Goal: Task Accomplishment & Management: Manage account settings

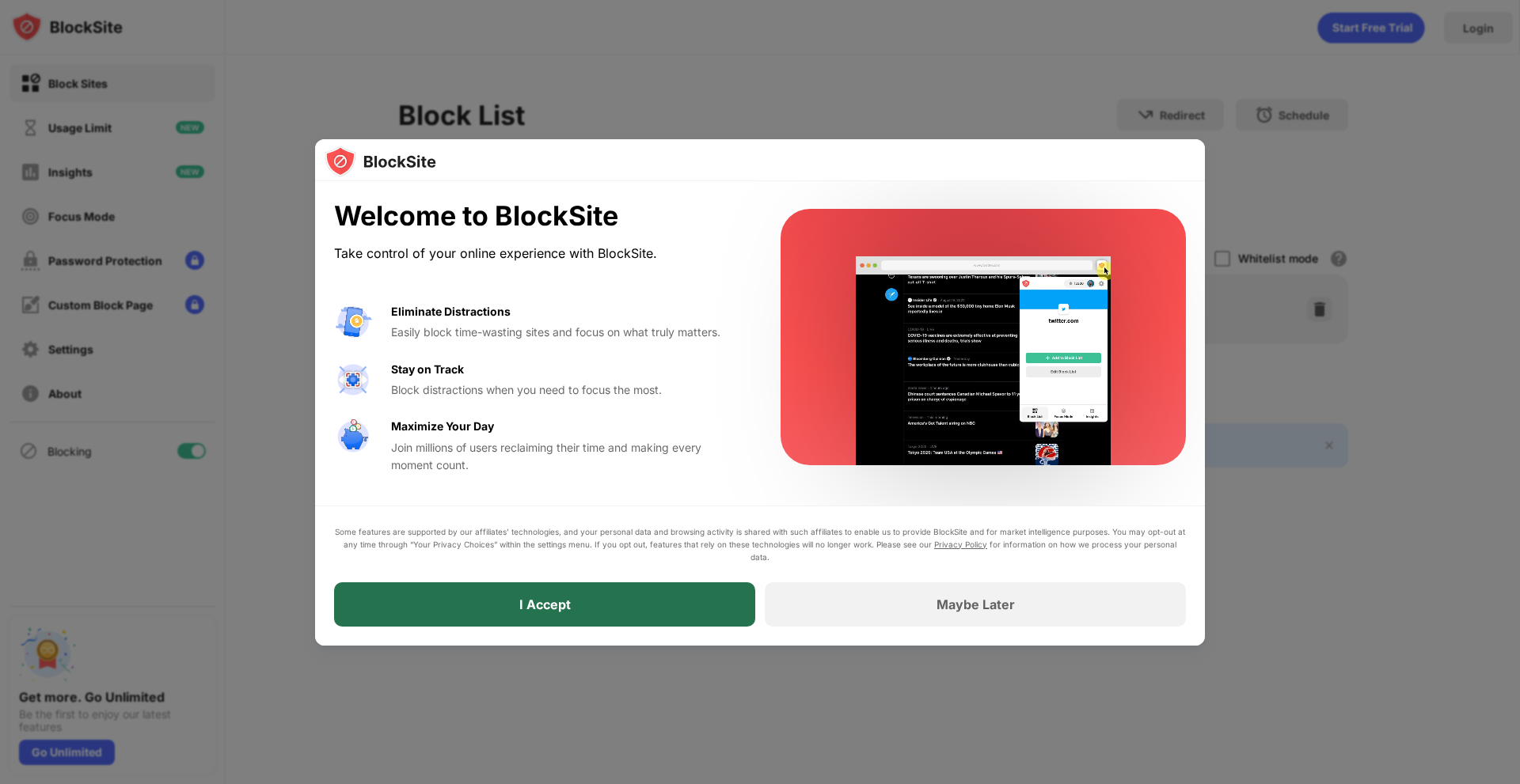
click at [675, 606] on div "I Accept" at bounding box center [545, 605] width 422 height 45
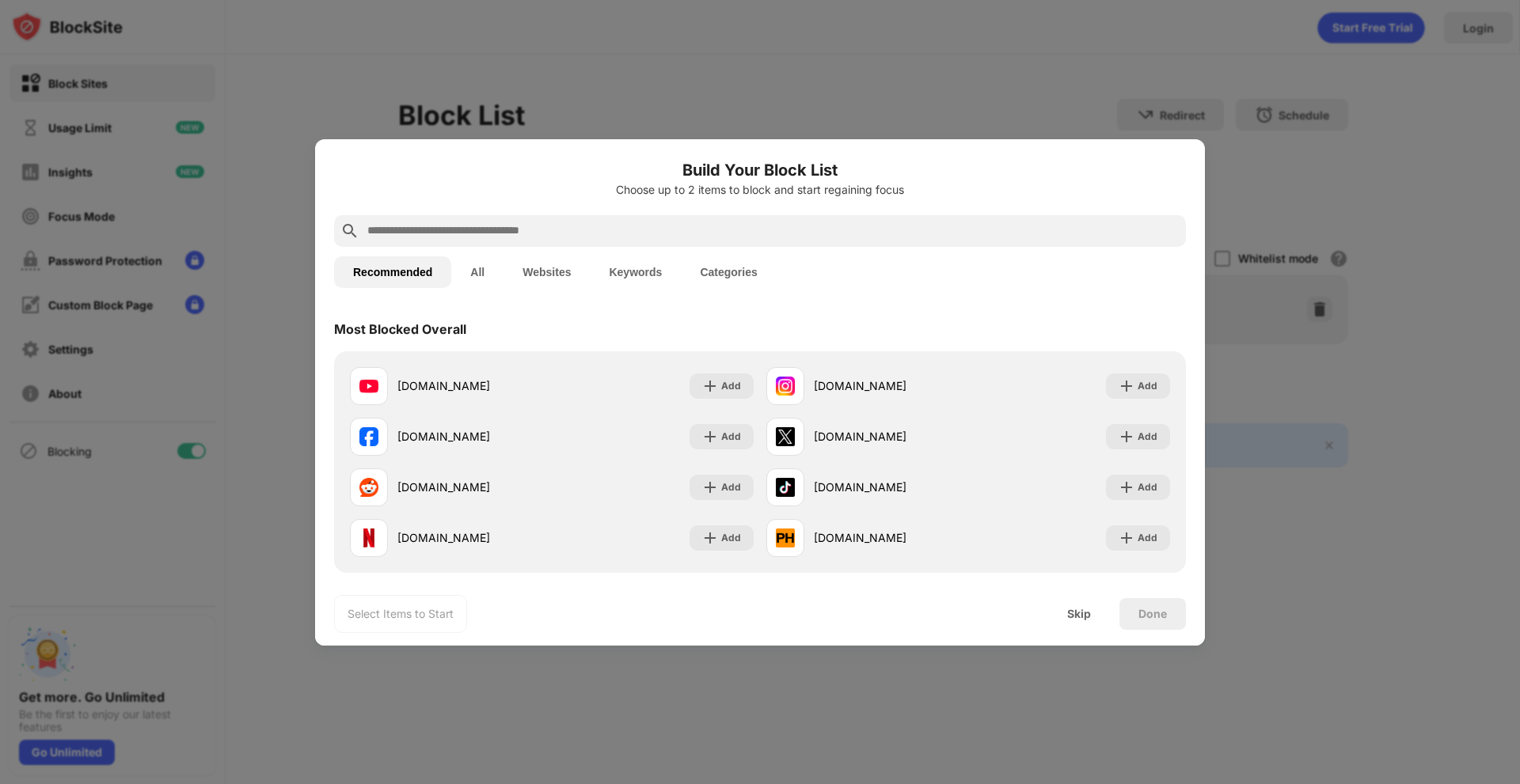
click at [555, 283] on button "Websites" at bounding box center [546, 272] width 86 height 31
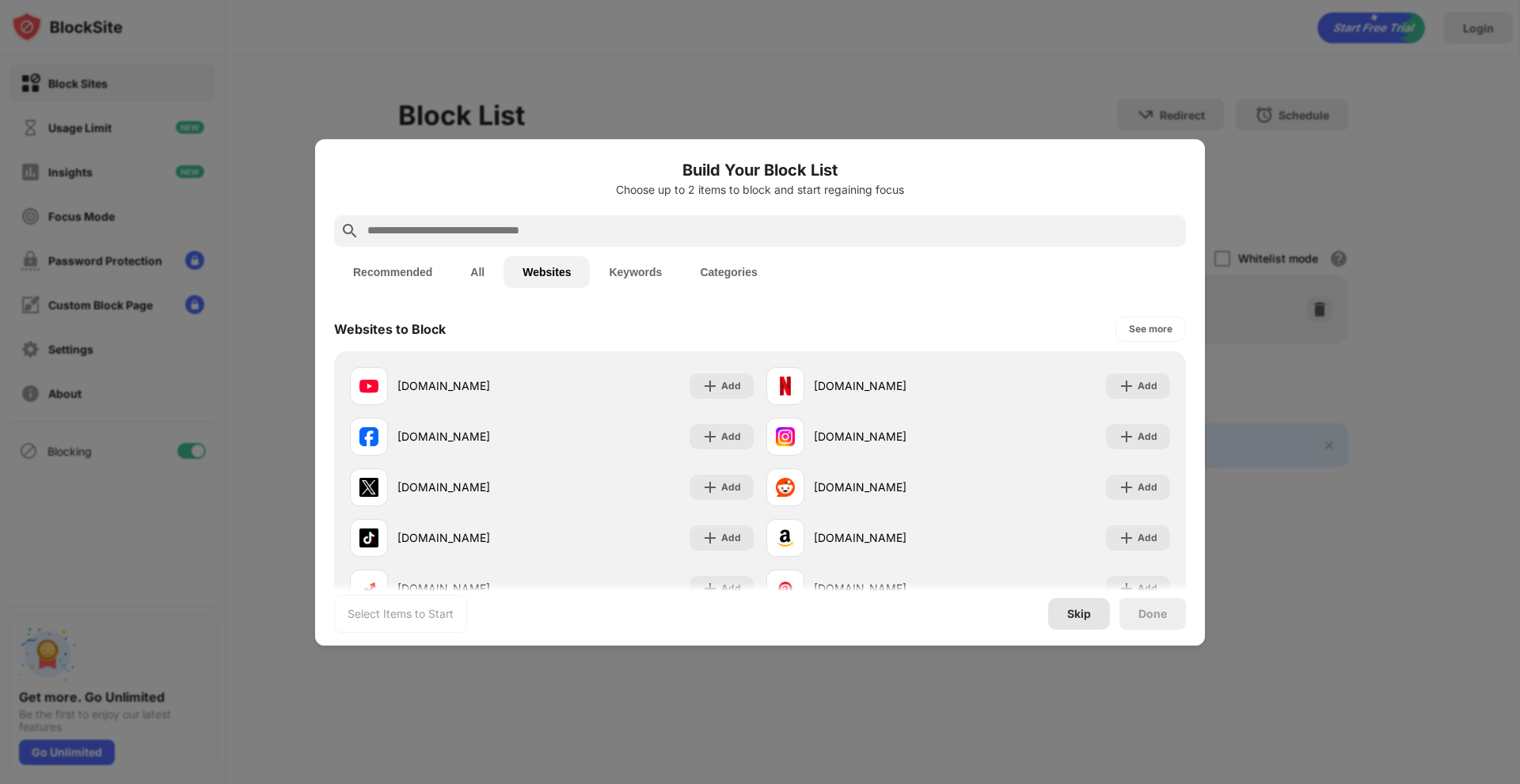
click at [1082, 609] on div "Skip" at bounding box center [1079, 614] width 24 height 12
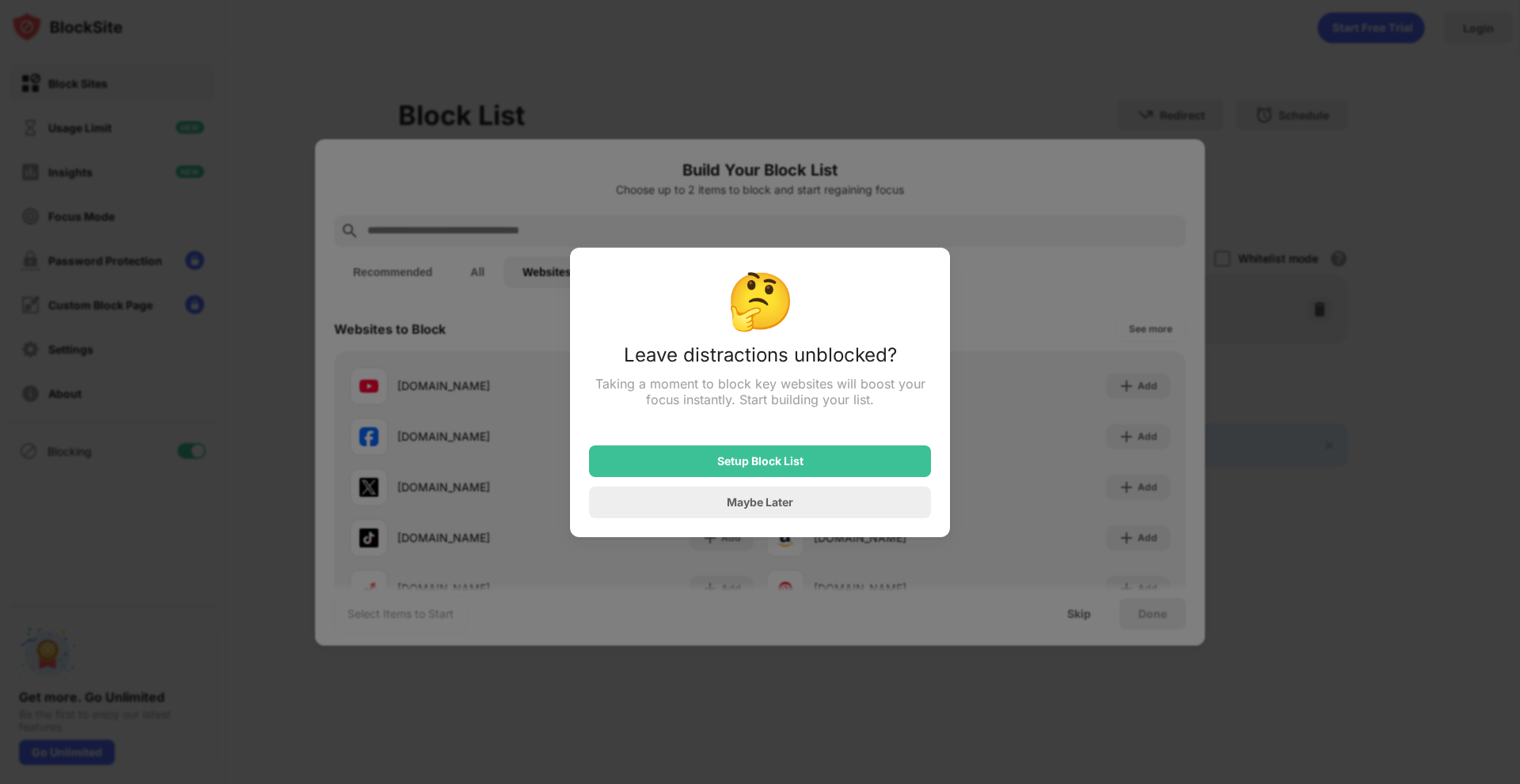
click at [756, 485] on div "Setup Block List Maybe Later" at bounding box center [760, 472] width 342 height 92
click at [762, 498] on div "Maybe Later" at bounding box center [760, 502] width 342 height 31
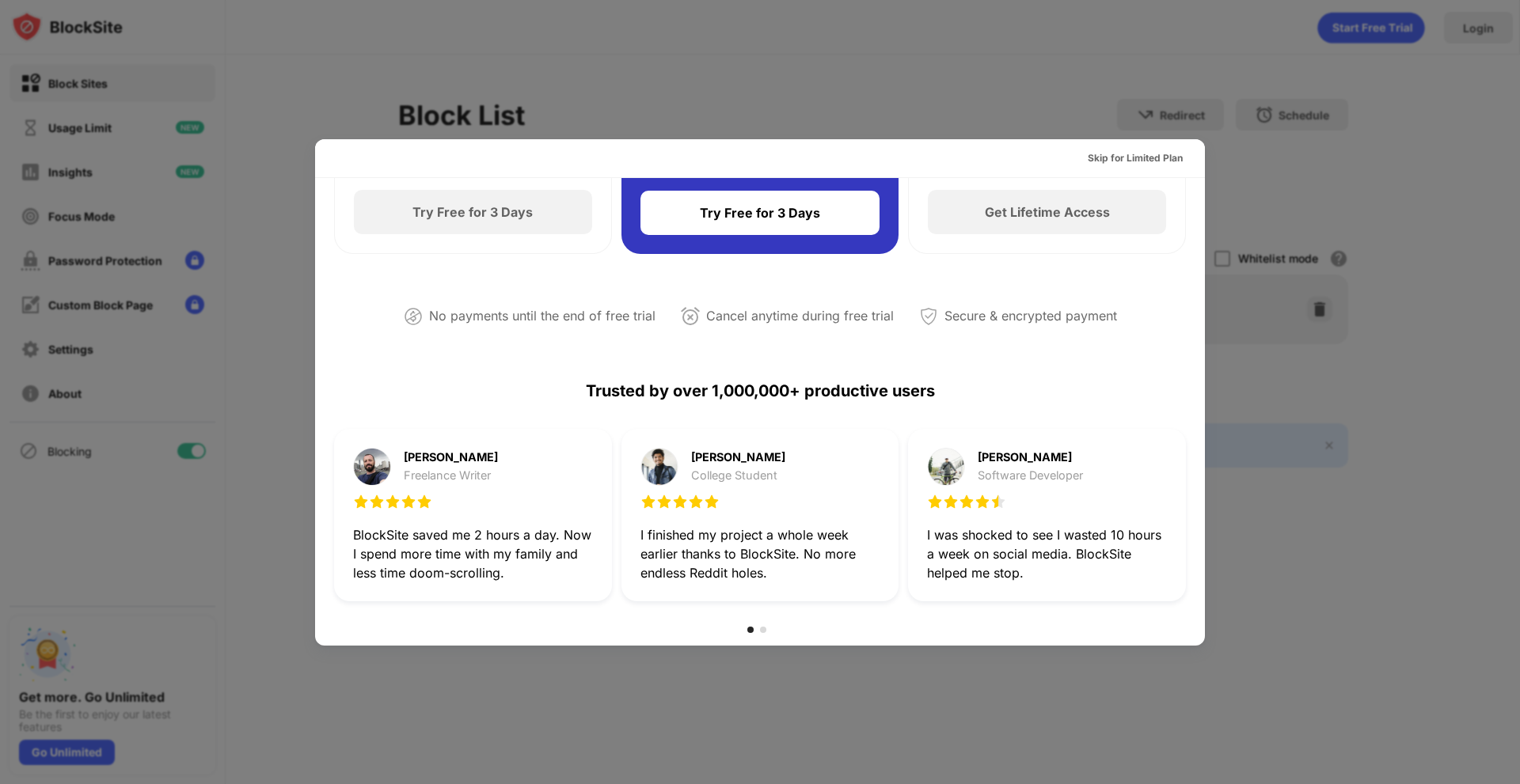
scroll to position [79, 0]
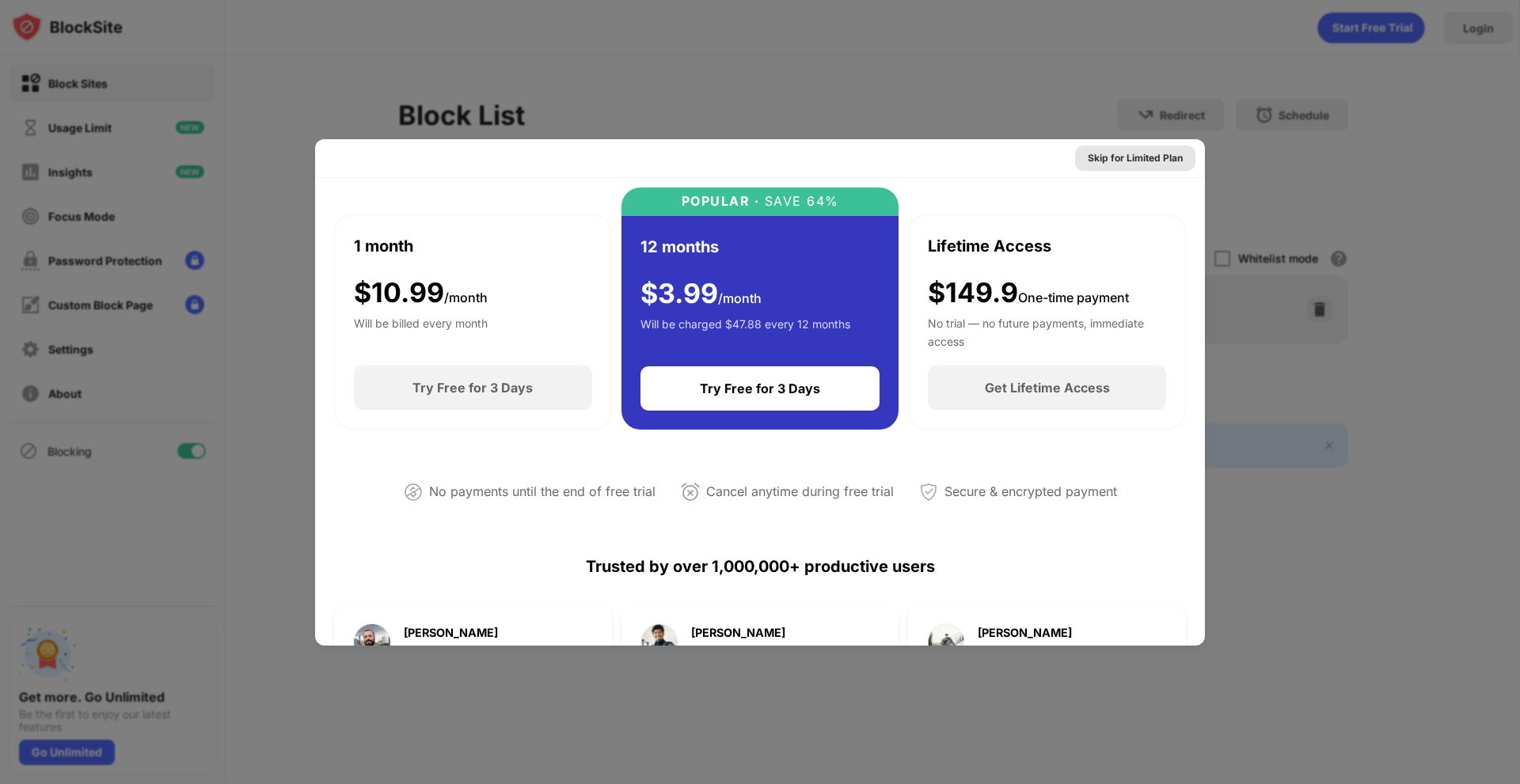
click at [1146, 153] on div "Skip for Limited Plan" at bounding box center [1135, 158] width 95 height 16
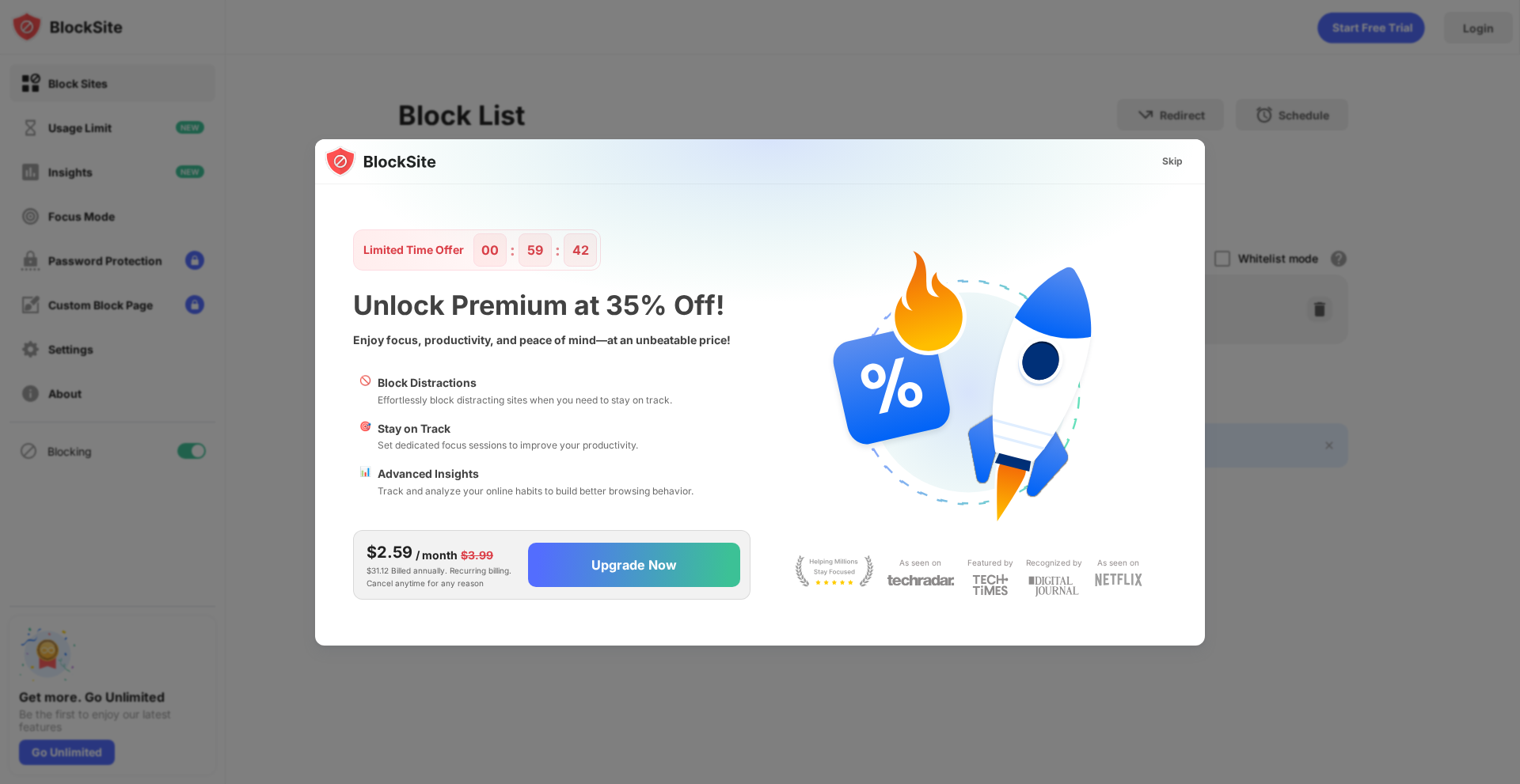
scroll to position [0, 0]
click at [1175, 154] on div "Skip" at bounding box center [1172, 161] width 21 height 16
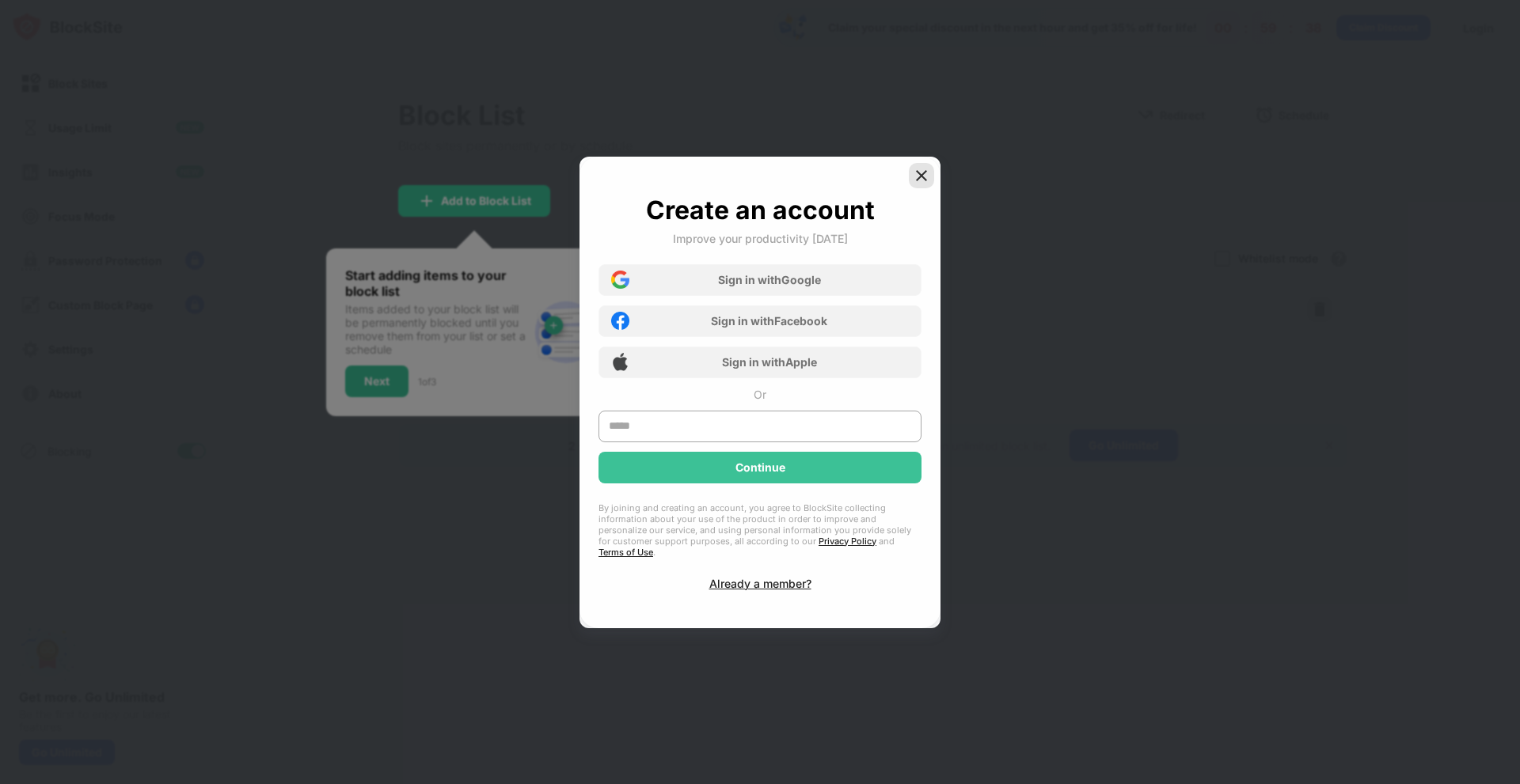
click at [920, 175] on img at bounding box center [922, 175] width 16 height 16
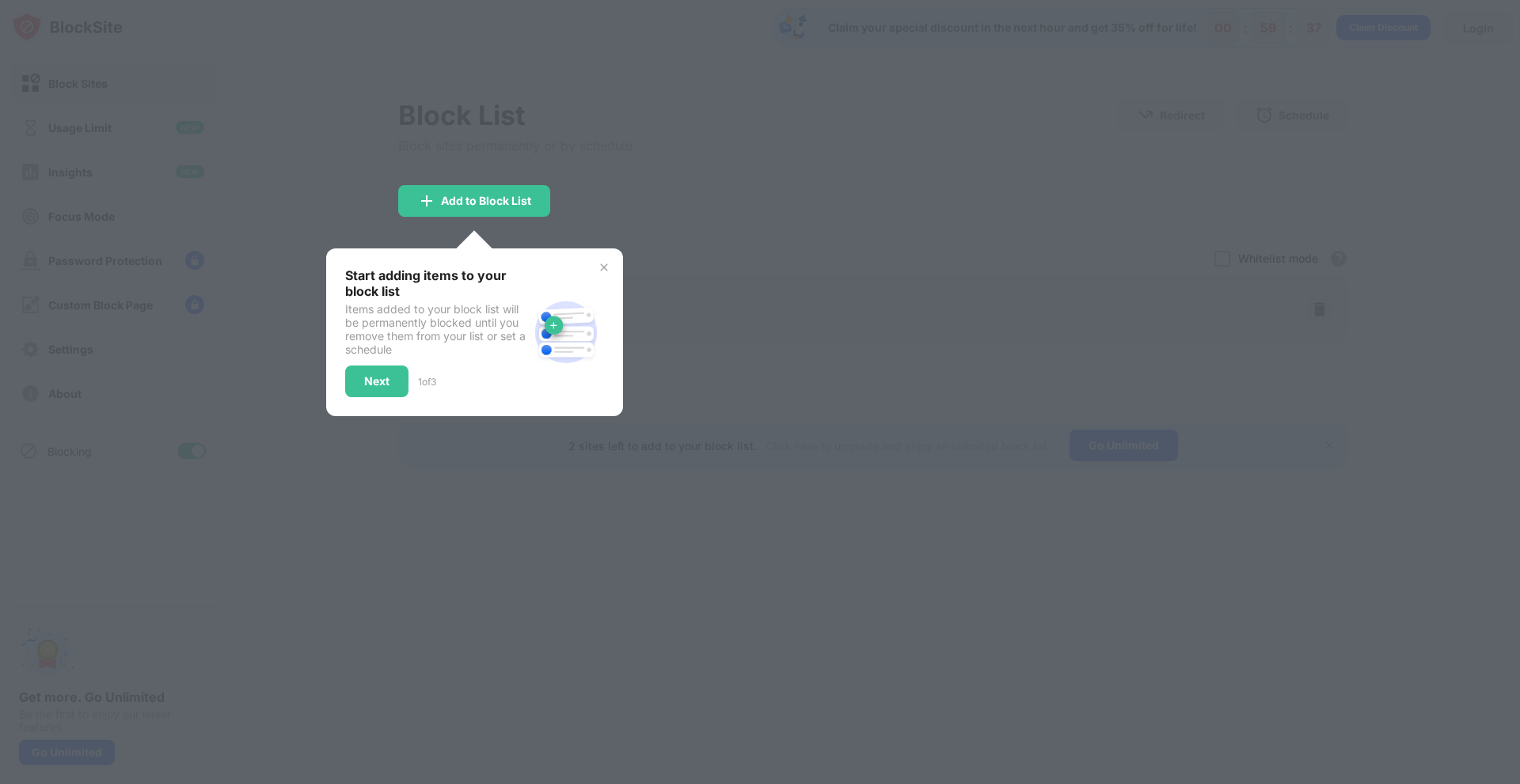
click at [611, 266] on div "Start adding items to your block list Items added to your block list will be pe…" at bounding box center [474, 332] width 297 height 168
click at [594, 266] on div "Start adding items to your block list Items added to your block list will be pe…" at bounding box center [474, 332] width 297 height 168
click at [603, 266] on img at bounding box center [603, 267] width 12 height 12
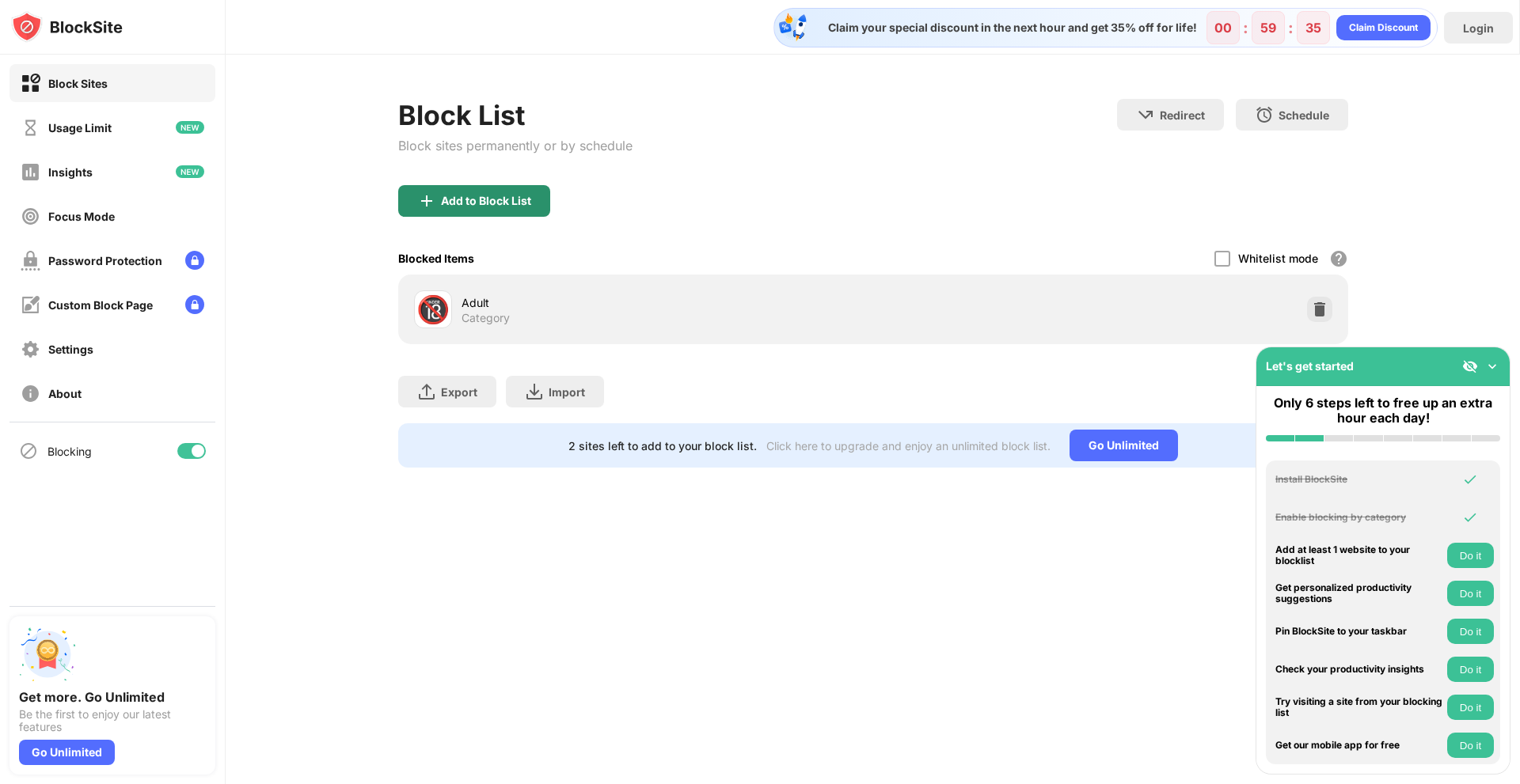
click at [534, 208] on div "Add to Block List" at bounding box center [474, 201] width 152 height 31
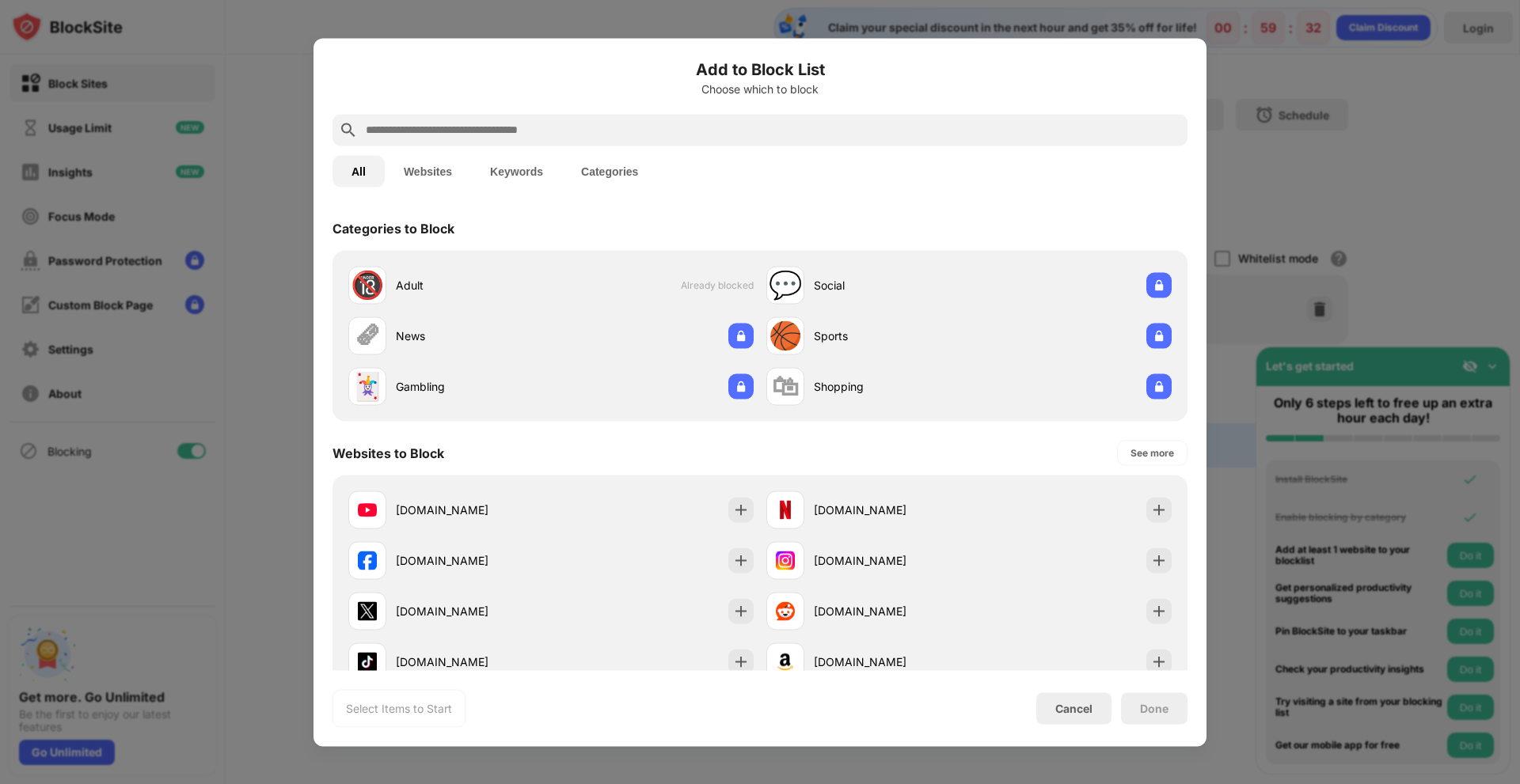
click at [631, 161] on button "Categories" at bounding box center [609, 171] width 95 height 31
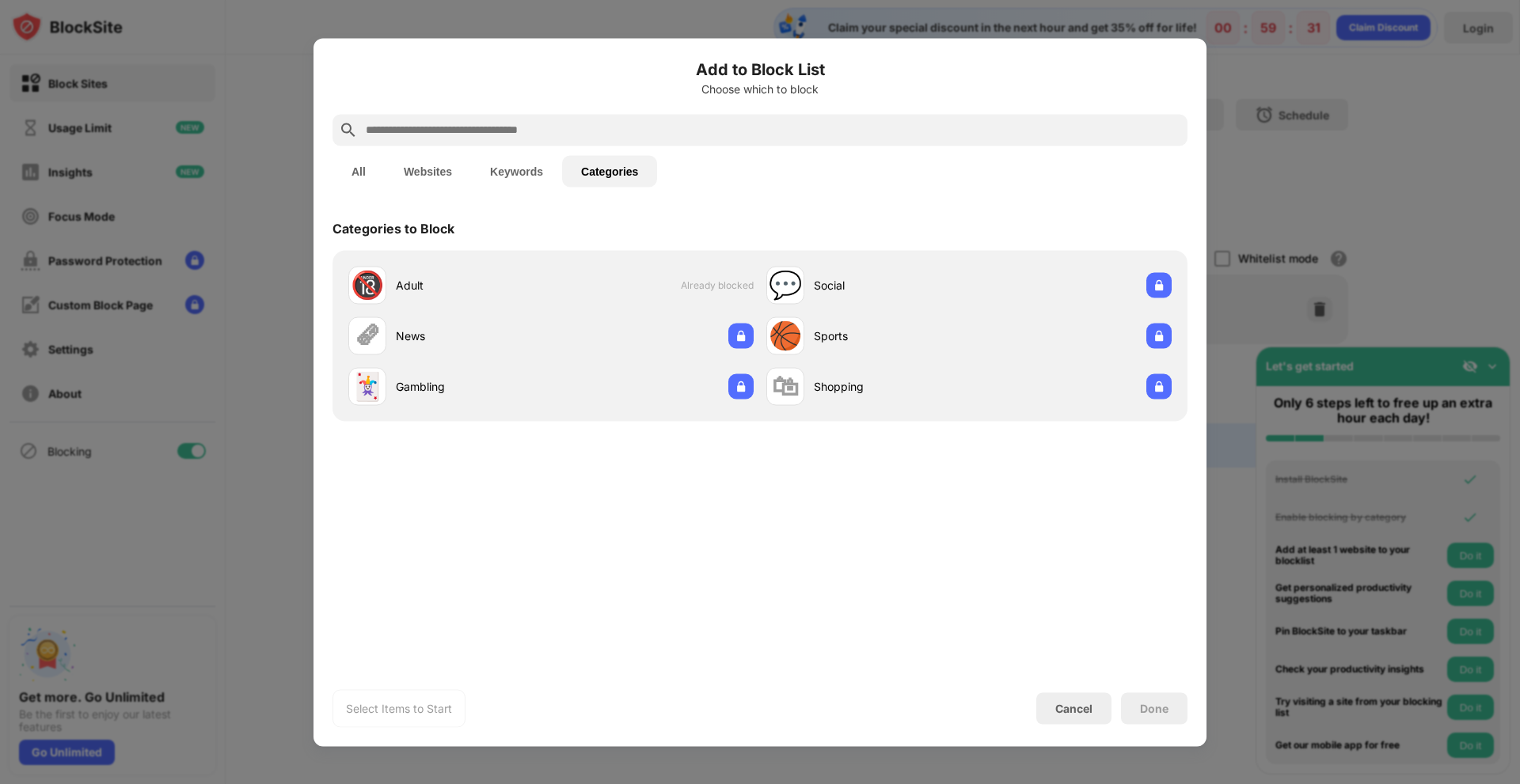
click at [522, 173] on button "Keywords" at bounding box center [517, 171] width 91 height 31
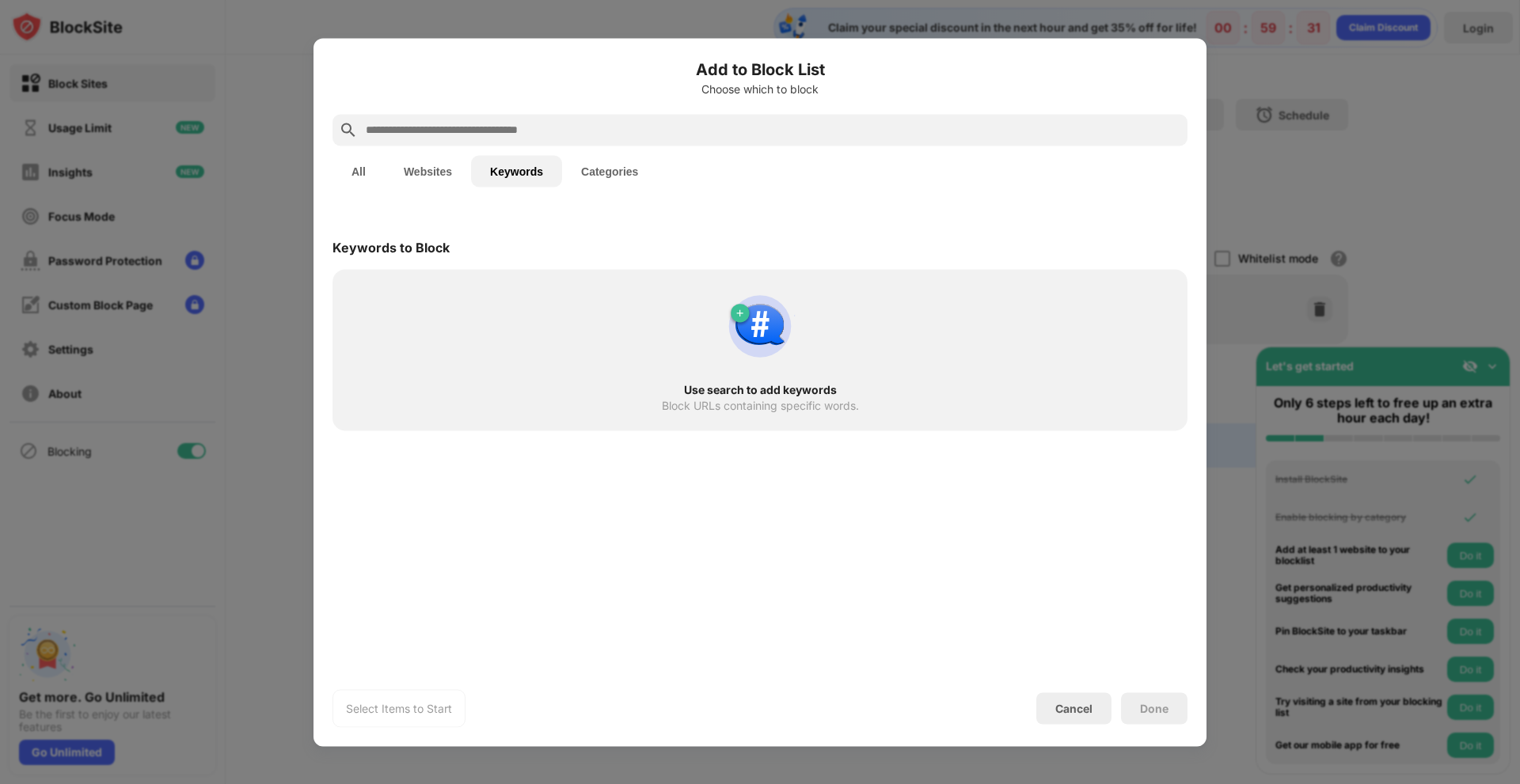
click at [465, 176] on button "Websites" at bounding box center [428, 171] width 86 height 31
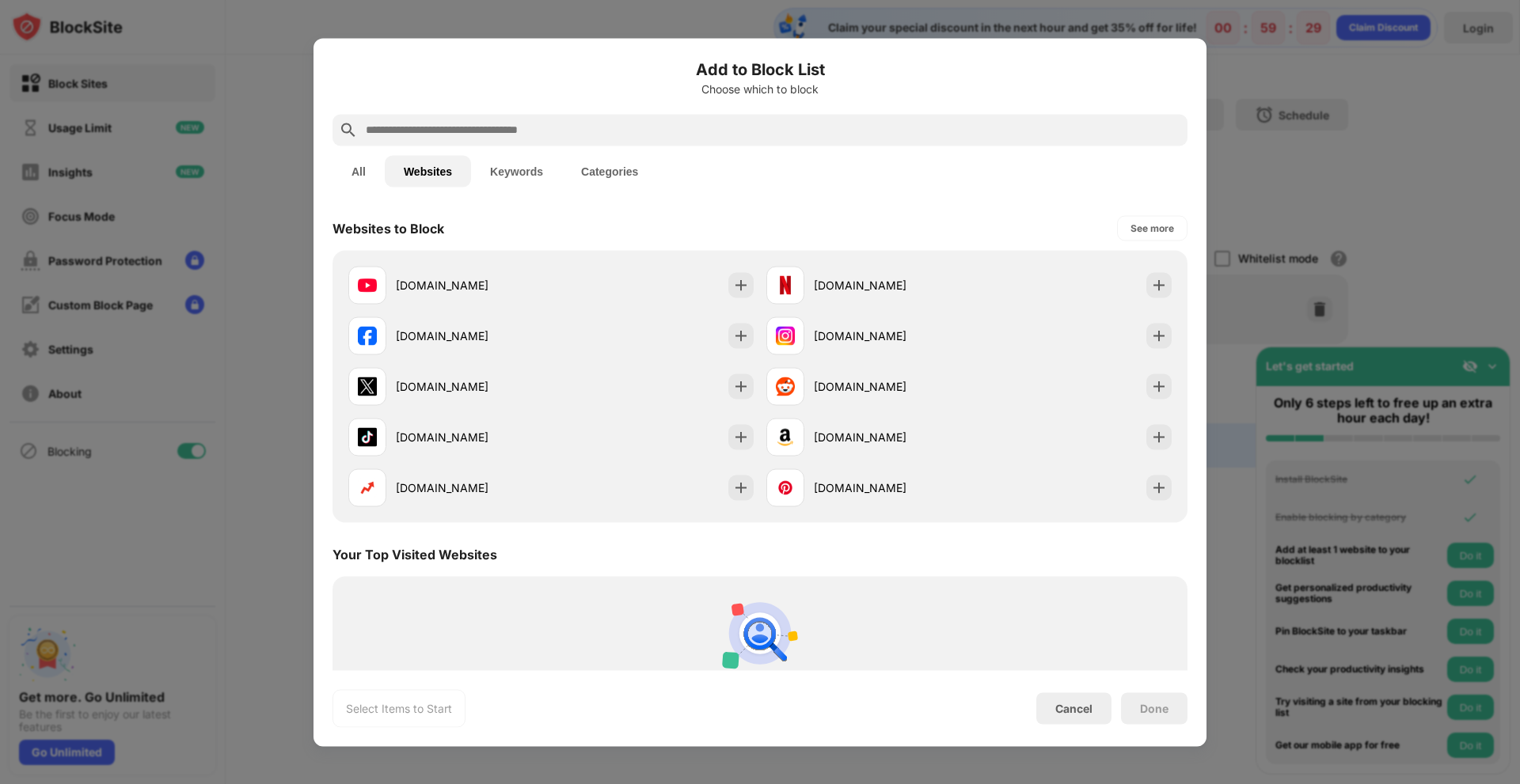
click at [1091, 713] on div "Cancel" at bounding box center [1074, 709] width 37 height 13
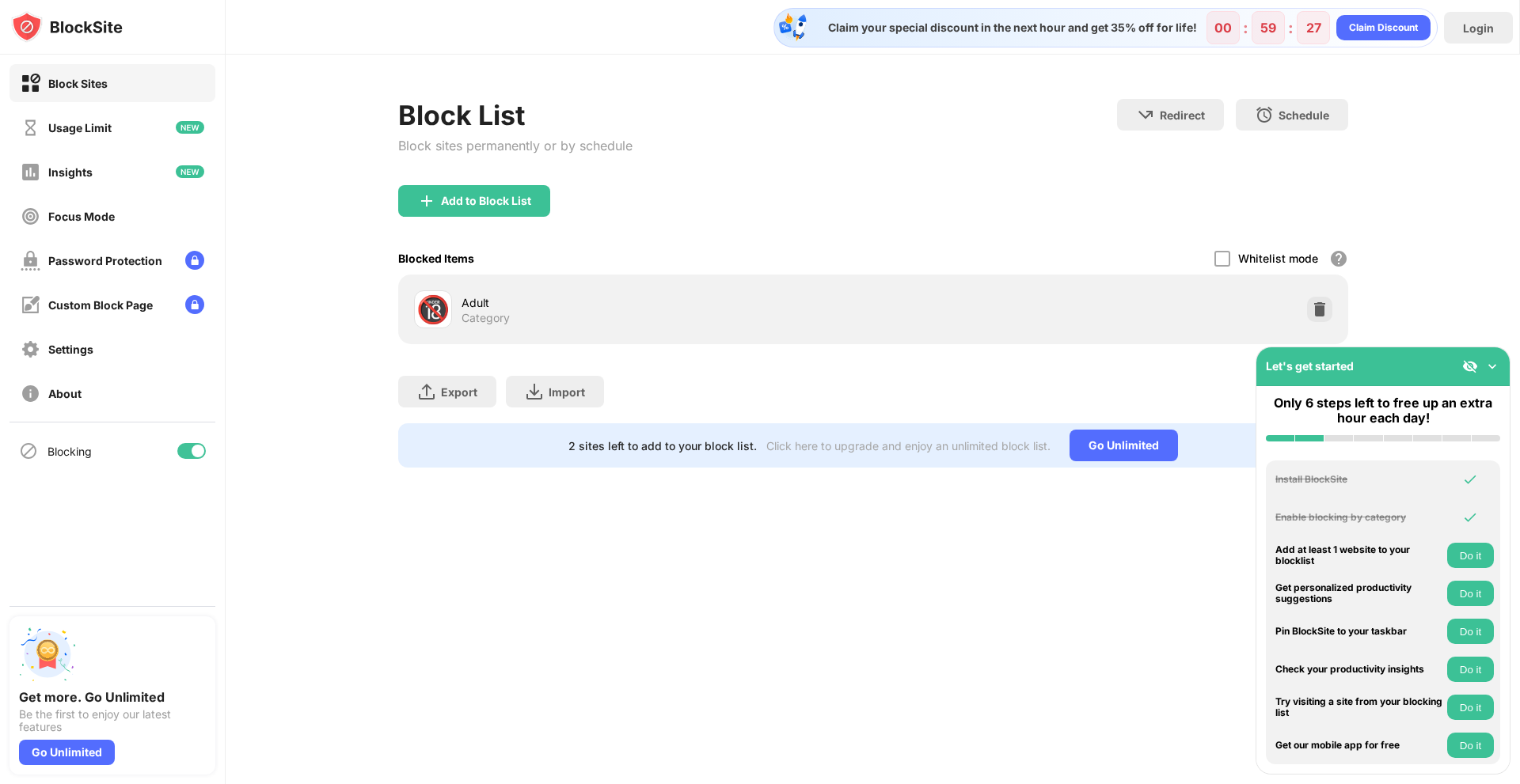
click at [439, 311] on div "🔞" at bounding box center [433, 309] width 33 height 32
click at [437, 311] on div "🔞" at bounding box center [433, 309] width 33 height 32
click at [125, 138] on div "Usage Limit" at bounding box center [112, 127] width 206 height 38
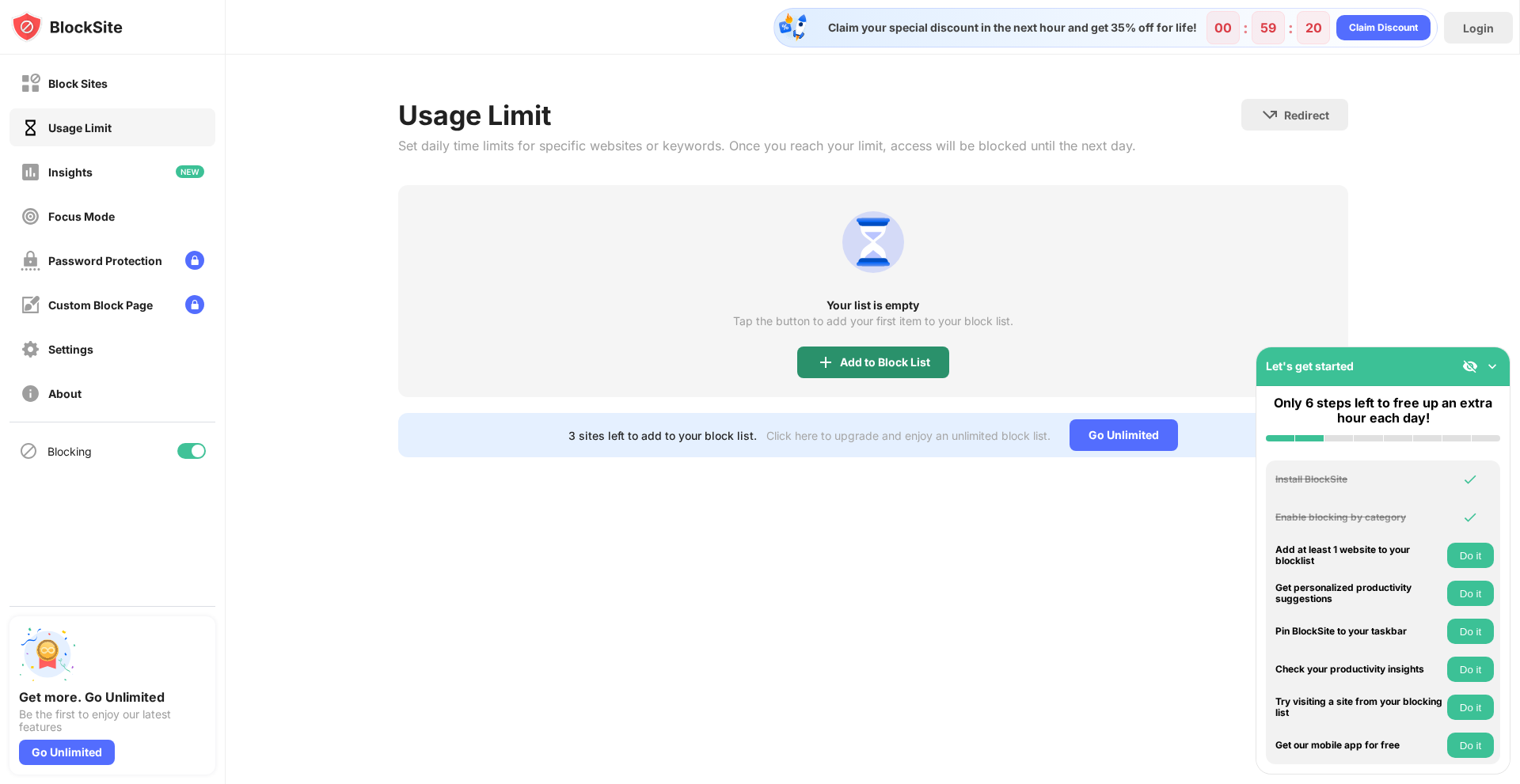
click at [922, 359] on div "Add to Block List" at bounding box center [884, 362] width 90 height 12
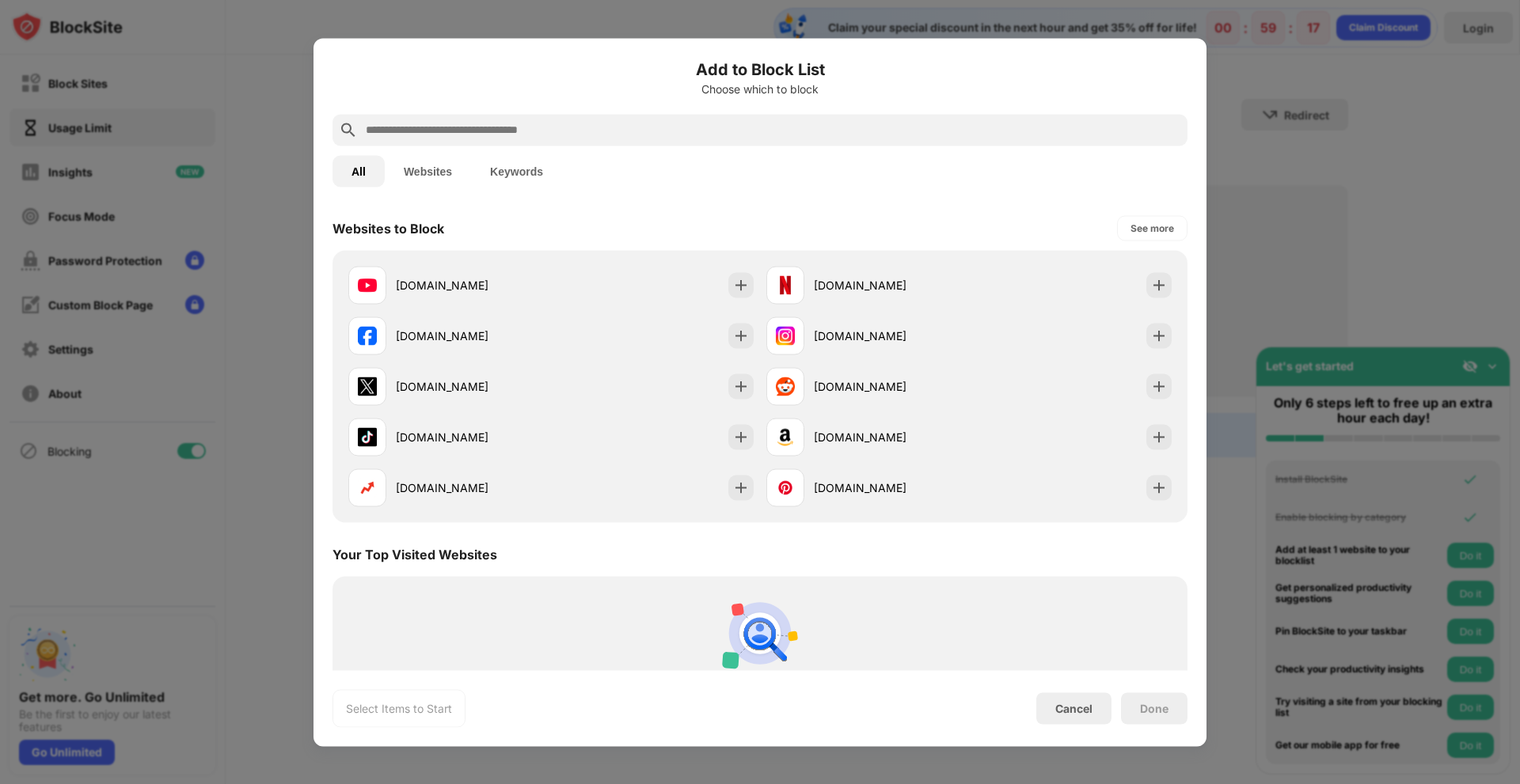
click at [435, 176] on button "Websites" at bounding box center [428, 171] width 86 height 31
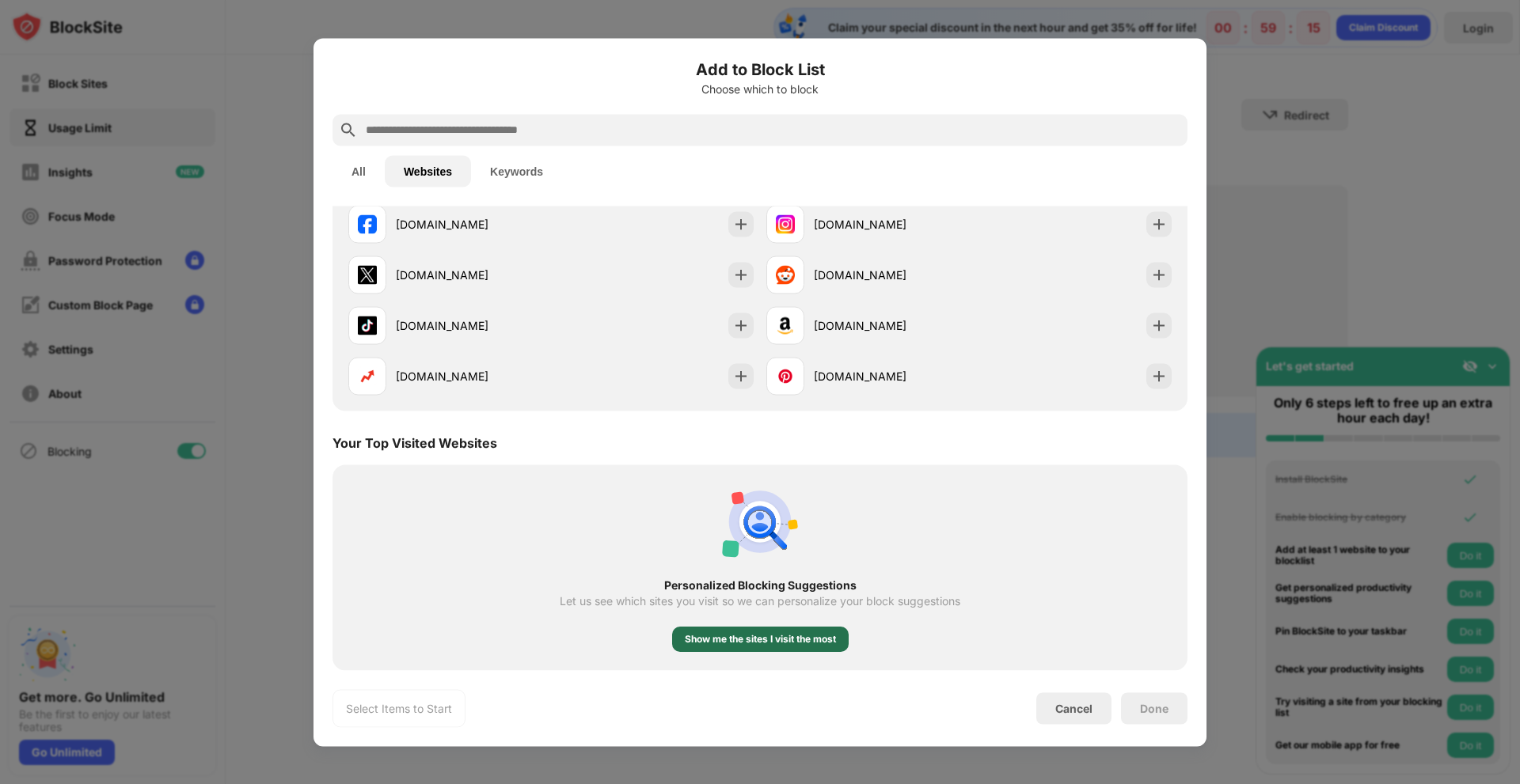
click at [724, 647] on div "Show me the sites I visit the most" at bounding box center [760, 639] width 177 height 26
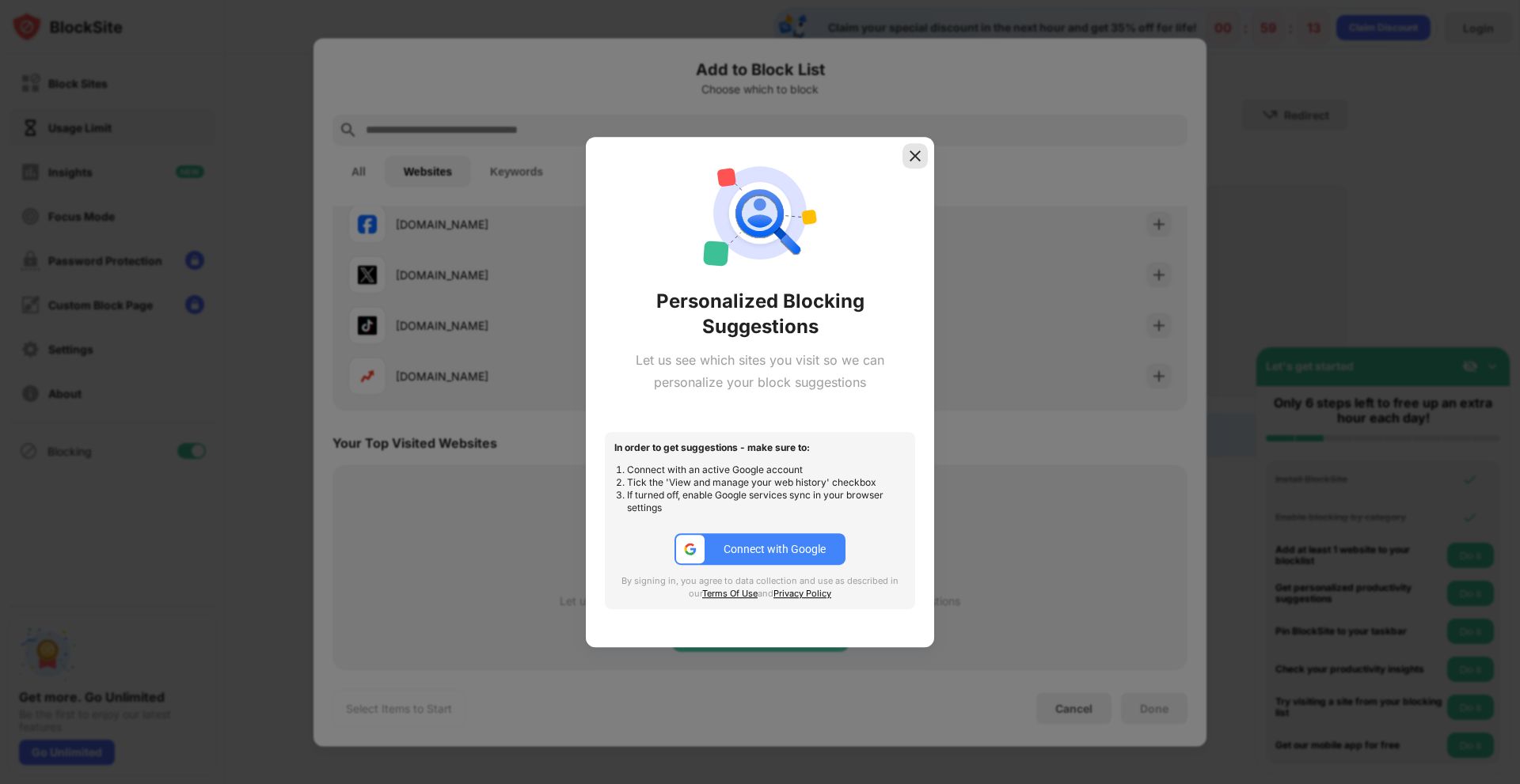
click at [915, 158] on img at bounding box center [915, 155] width 16 height 16
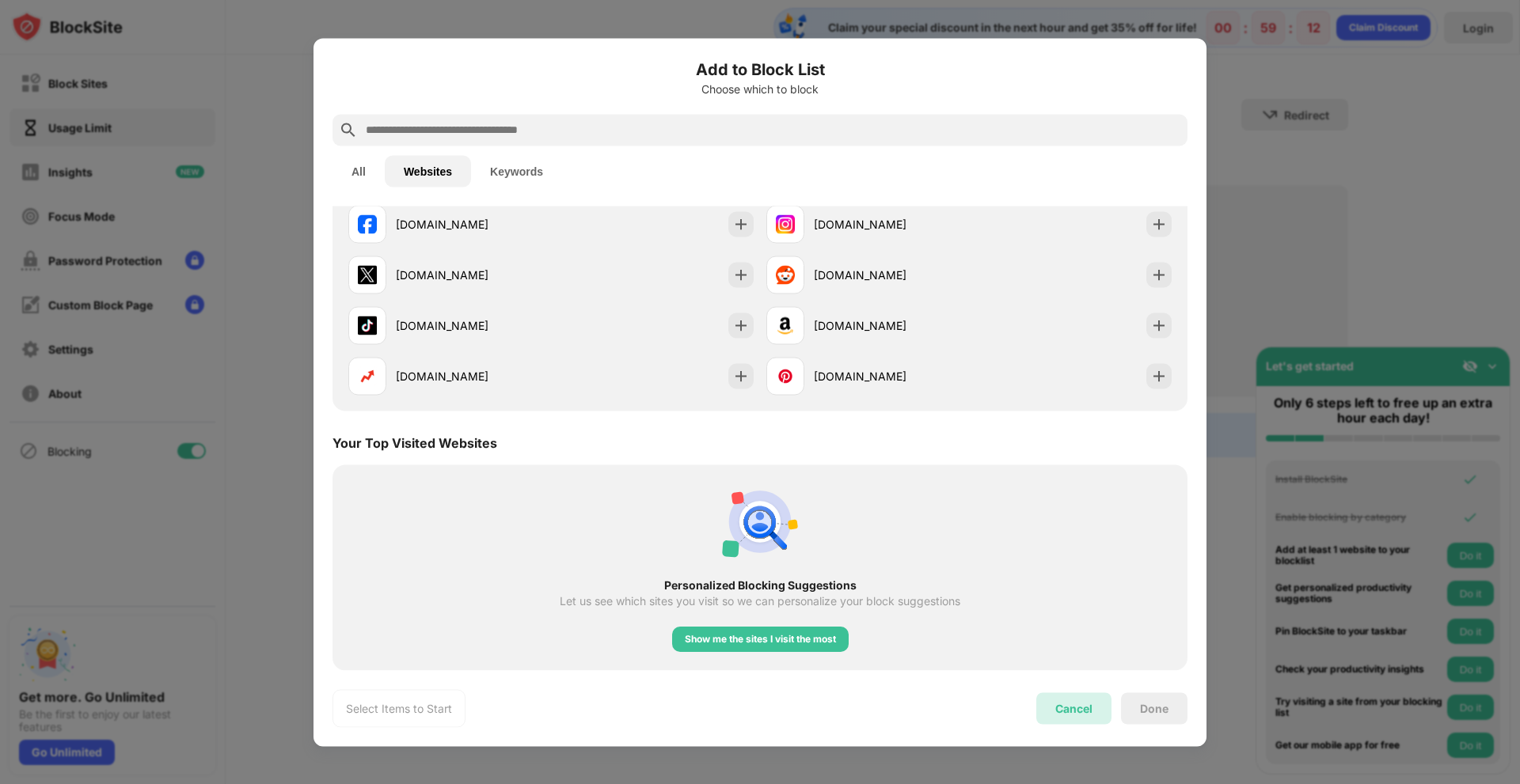
click at [1068, 707] on div "Cancel" at bounding box center [1074, 709] width 37 height 13
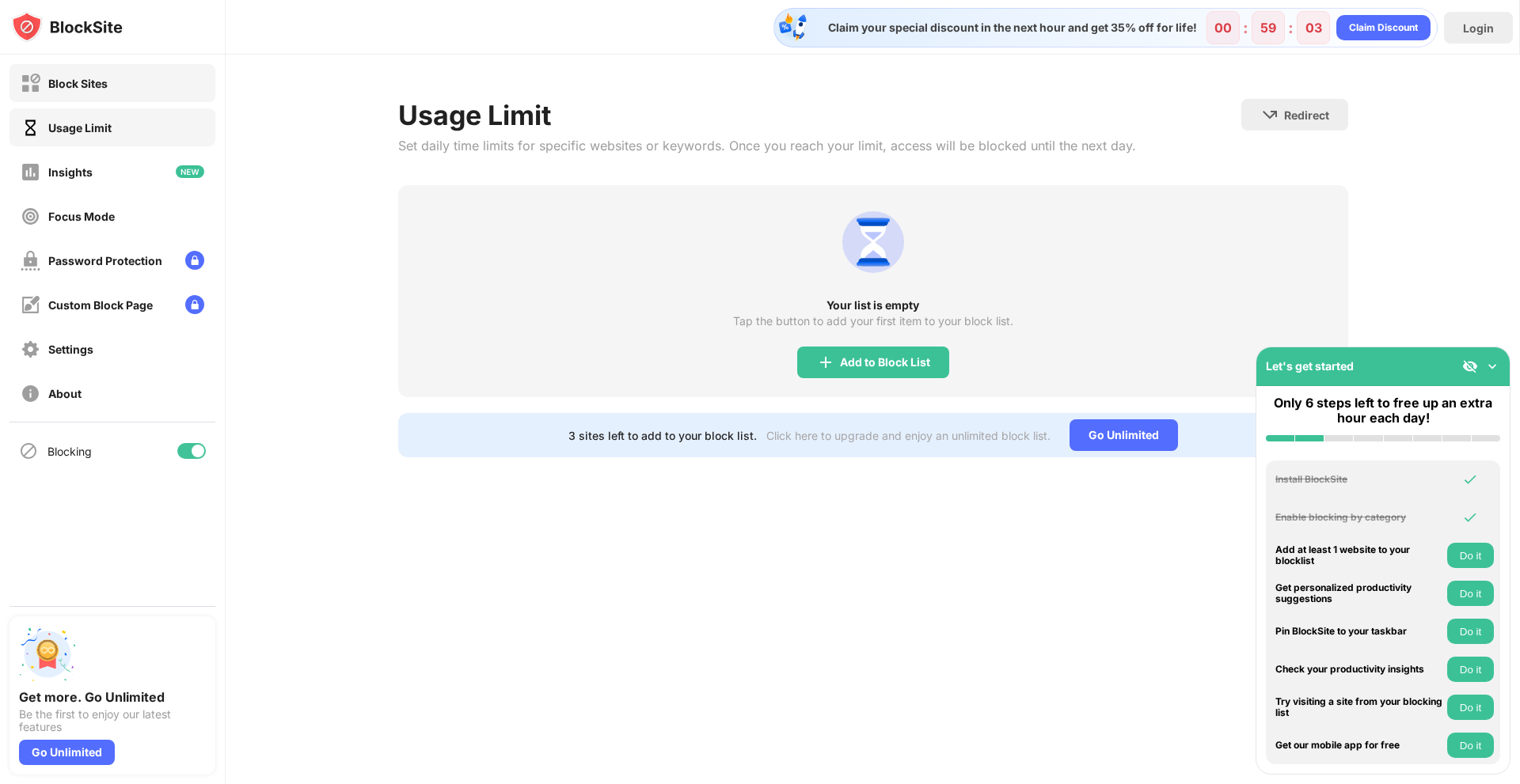
click at [100, 81] on div "Block Sites" at bounding box center [78, 83] width 60 height 13
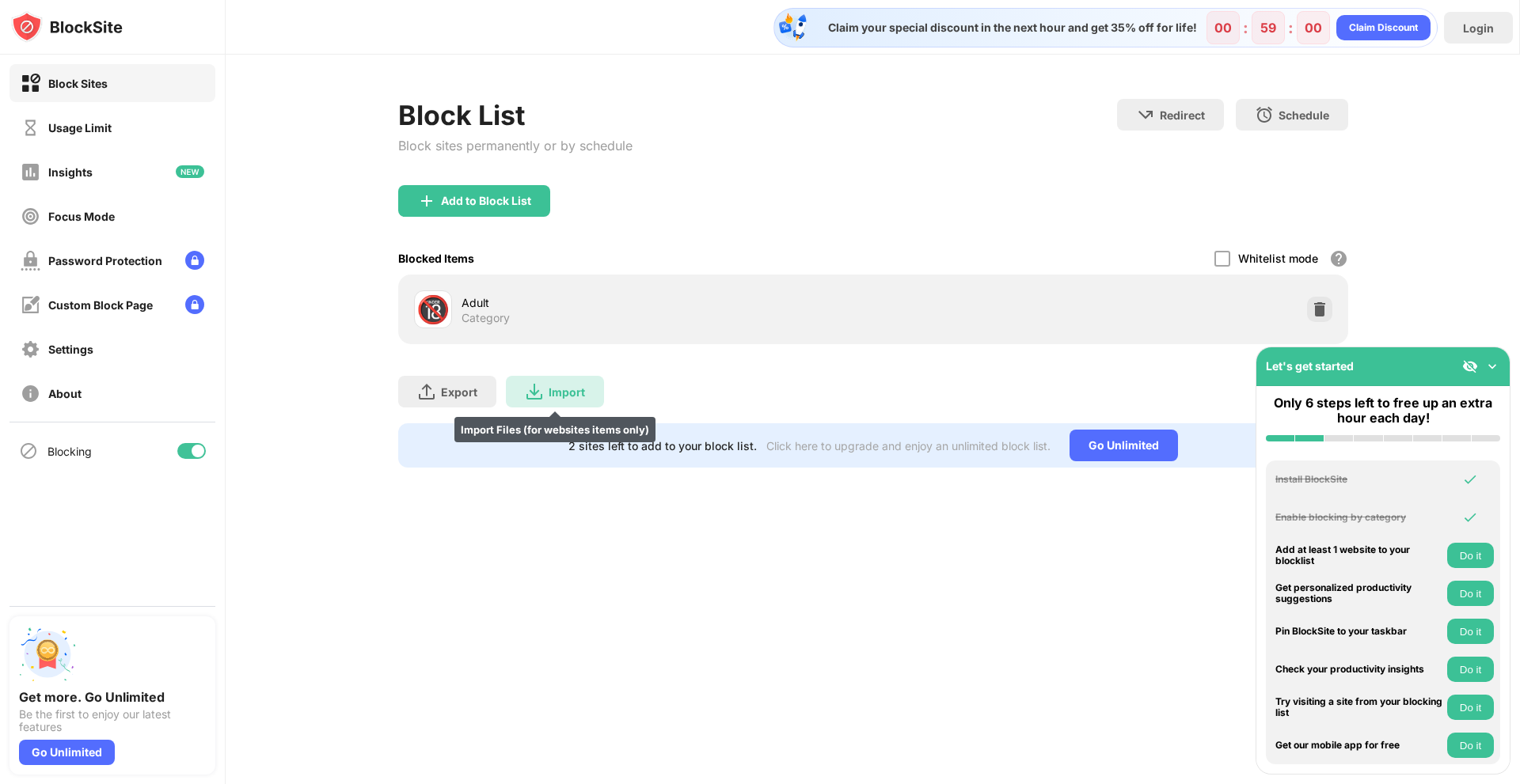
click at [572, 390] on div "Import" at bounding box center [567, 392] width 36 height 13
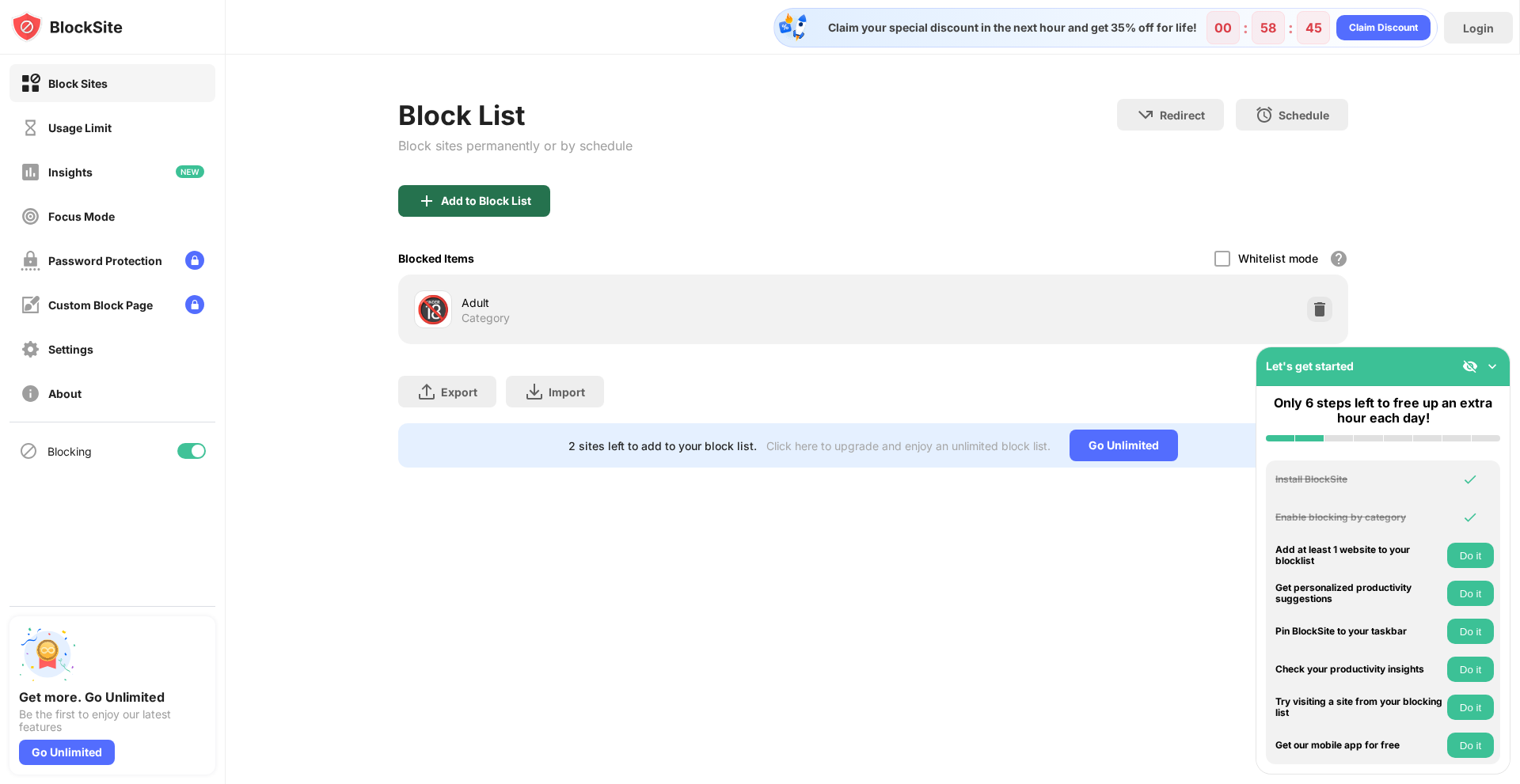
click at [451, 211] on div "Add to Block List" at bounding box center [474, 201] width 152 height 31
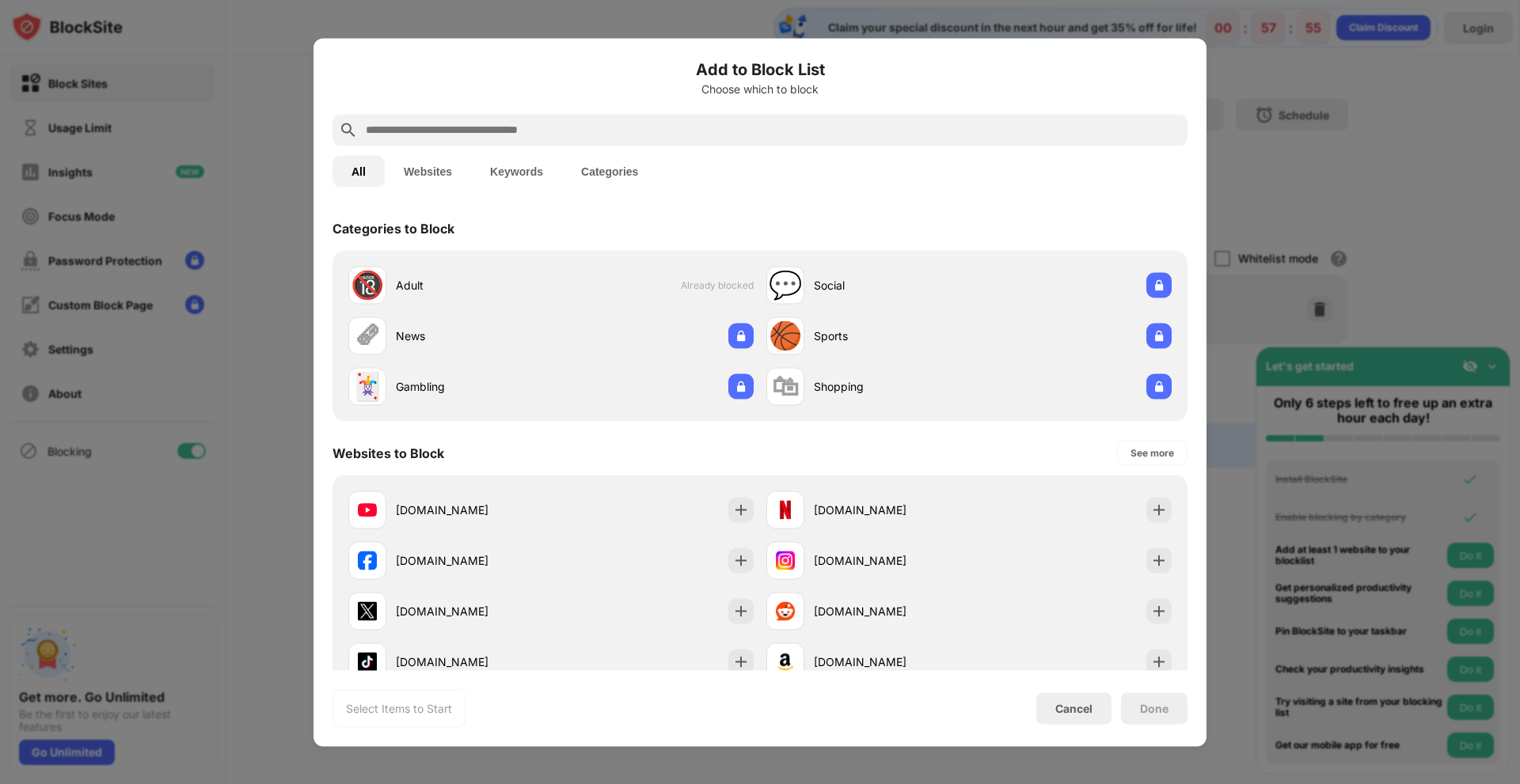
click at [437, 165] on button "Websites" at bounding box center [428, 171] width 86 height 31
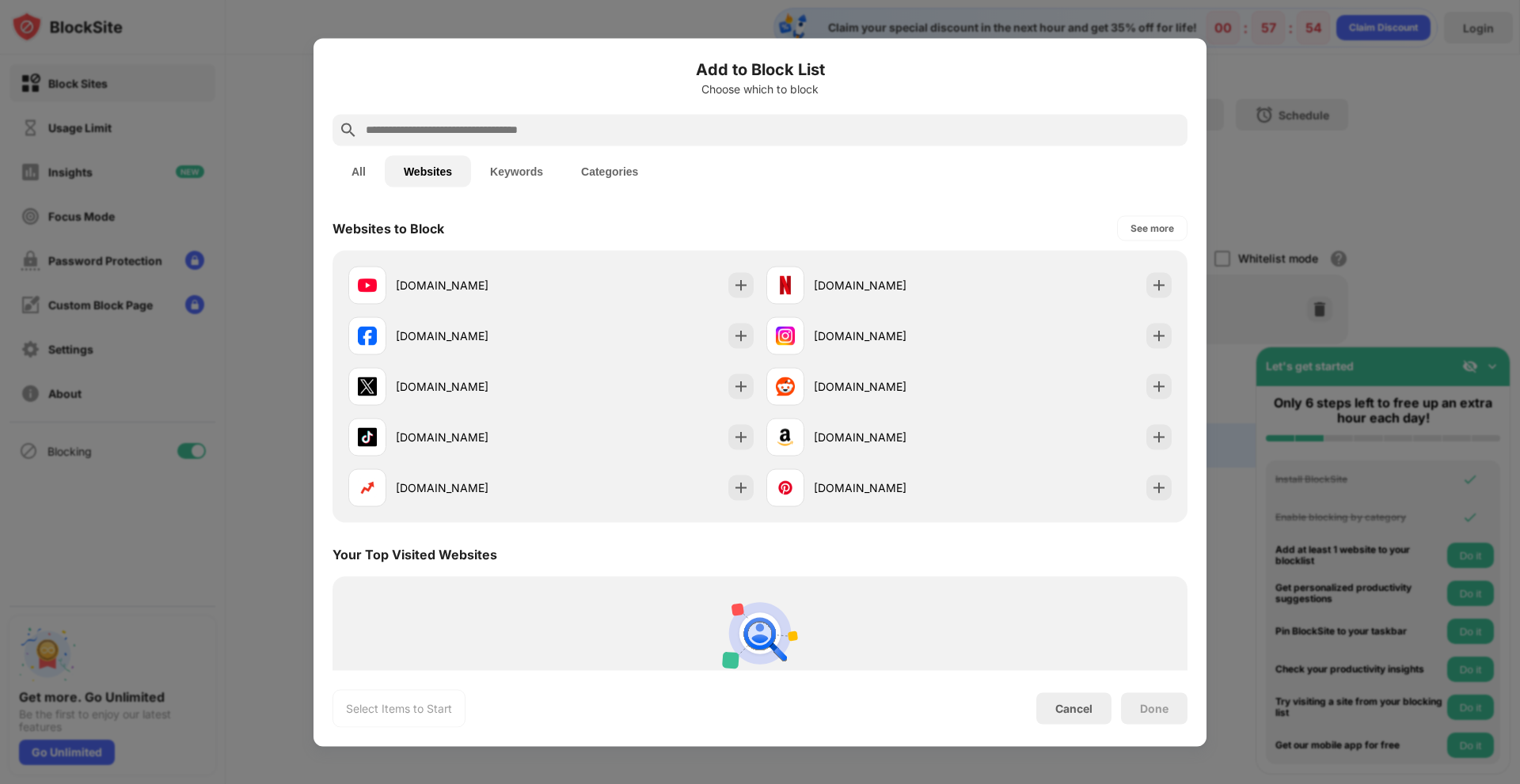
click at [523, 175] on button "Keywords" at bounding box center [517, 171] width 91 height 31
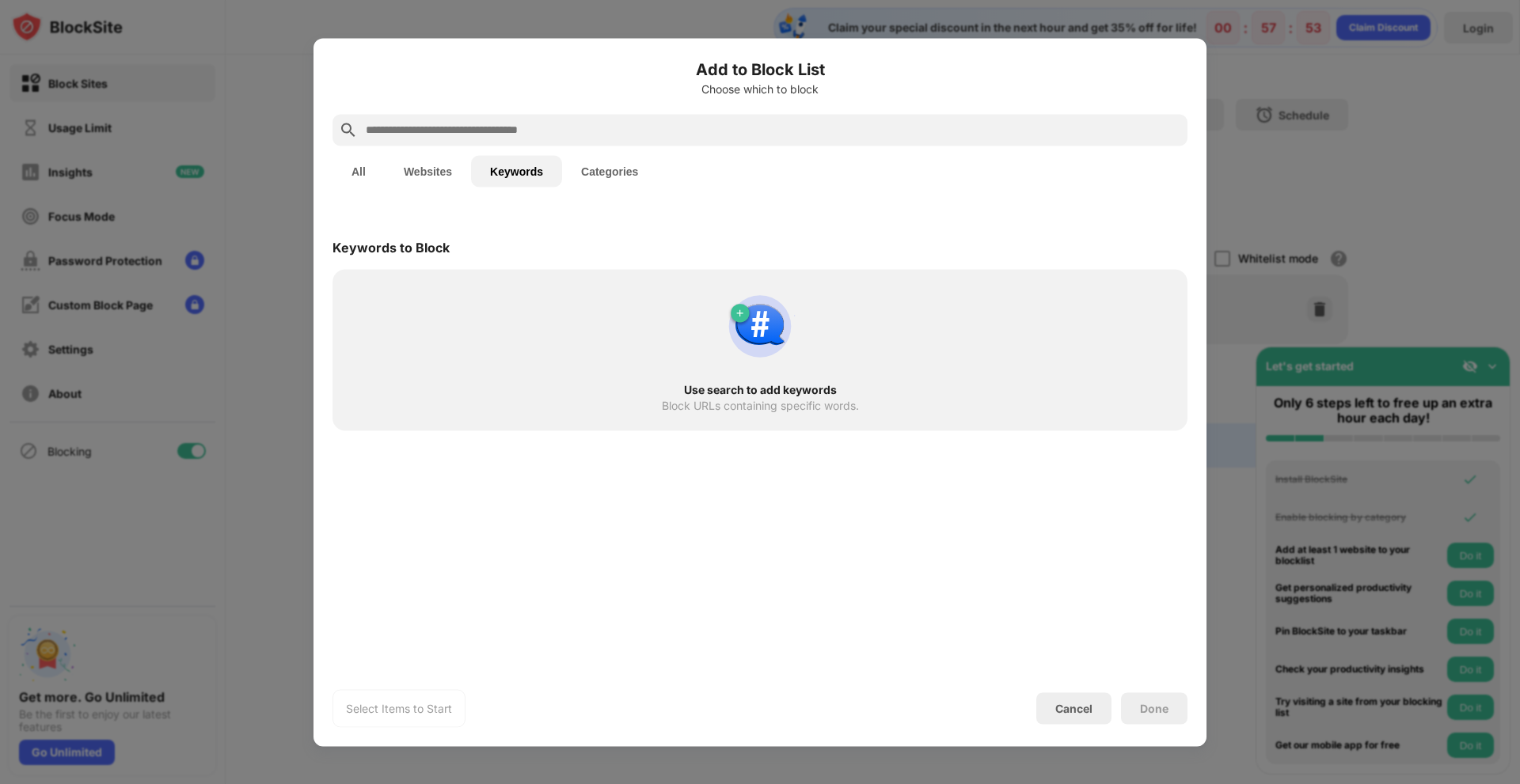
click at [759, 325] on img at bounding box center [760, 326] width 76 height 76
drag, startPoint x: 750, startPoint y: 428, endPoint x: 617, endPoint y: 397, distance: 136.6
click at [741, 425] on div "Use search to add keywords Block URLs containing specific words." at bounding box center [760, 349] width 855 height 161
click at [617, 397] on div "Use search to add keywords Block URLs containing specific words." at bounding box center [760, 349] width 836 height 142
drag, startPoint x: 709, startPoint y: 404, endPoint x: 692, endPoint y: 414, distance: 19.7
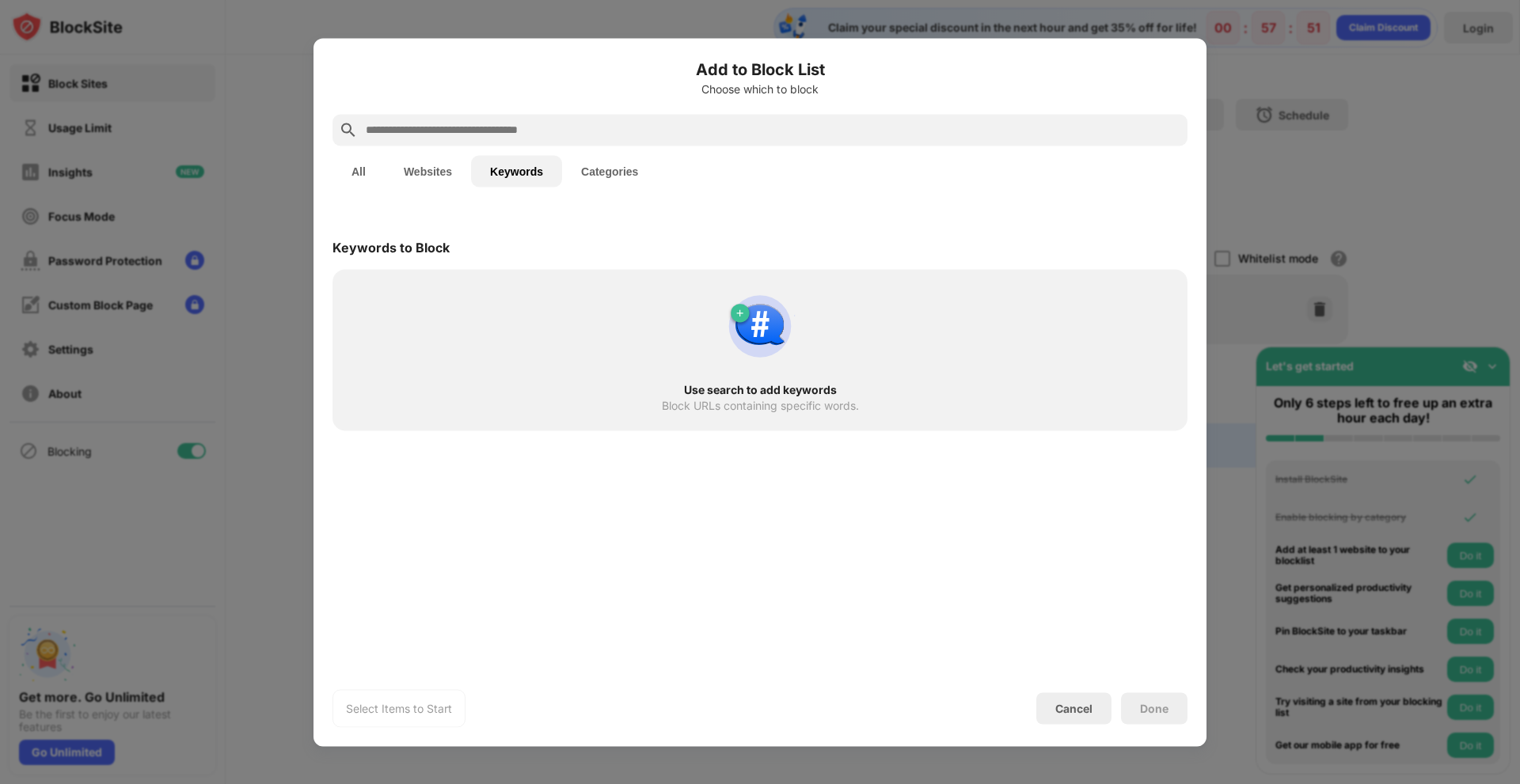
click at [708, 404] on div "Block URLs containing specific words." at bounding box center [760, 405] width 198 height 12
click at [376, 715] on div "Select Items to Start" at bounding box center [399, 708] width 106 height 16
click at [793, 304] on img at bounding box center [760, 326] width 76 height 76
click at [760, 343] on img at bounding box center [760, 326] width 76 height 76
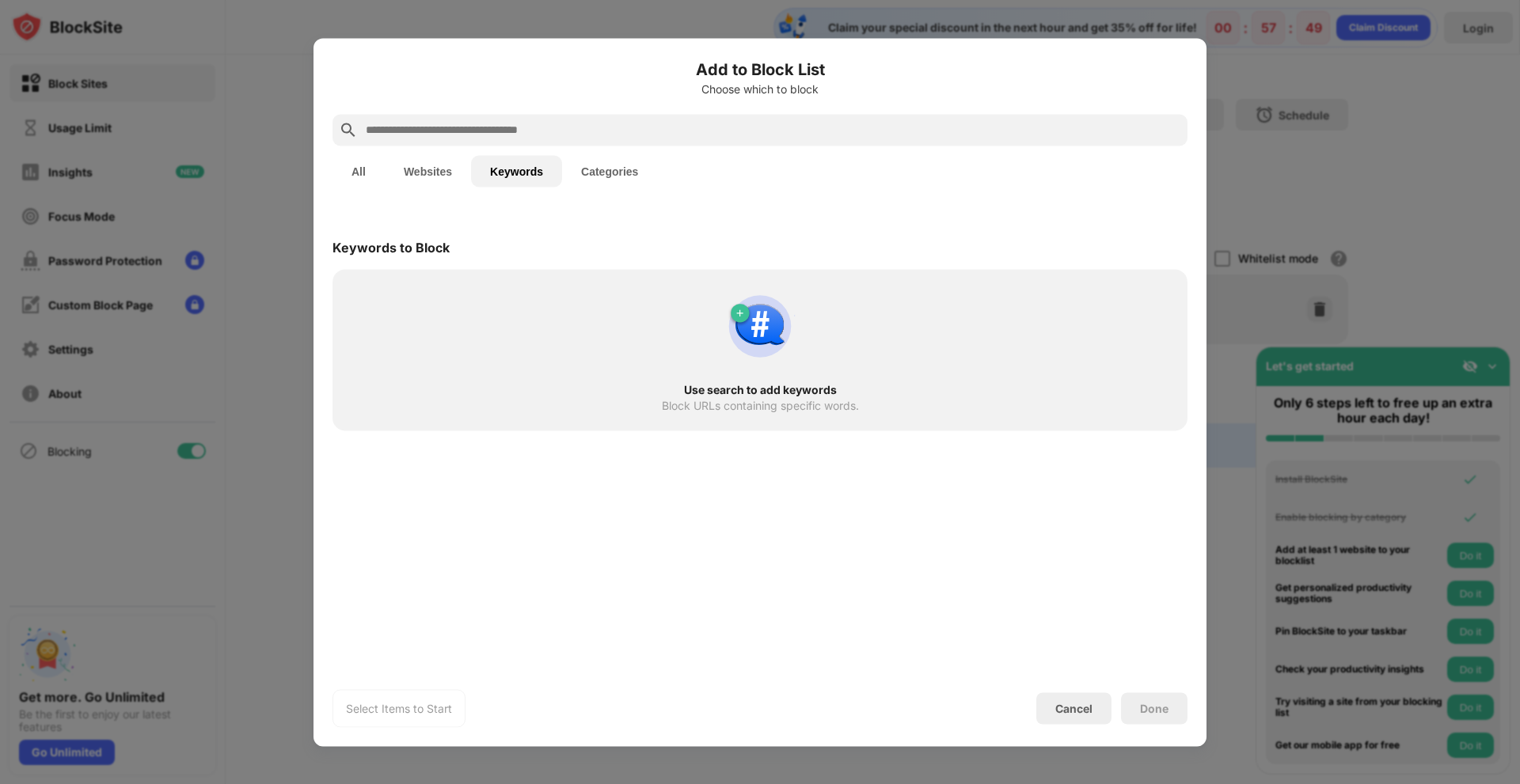
click at [434, 185] on button "Websites" at bounding box center [428, 171] width 86 height 31
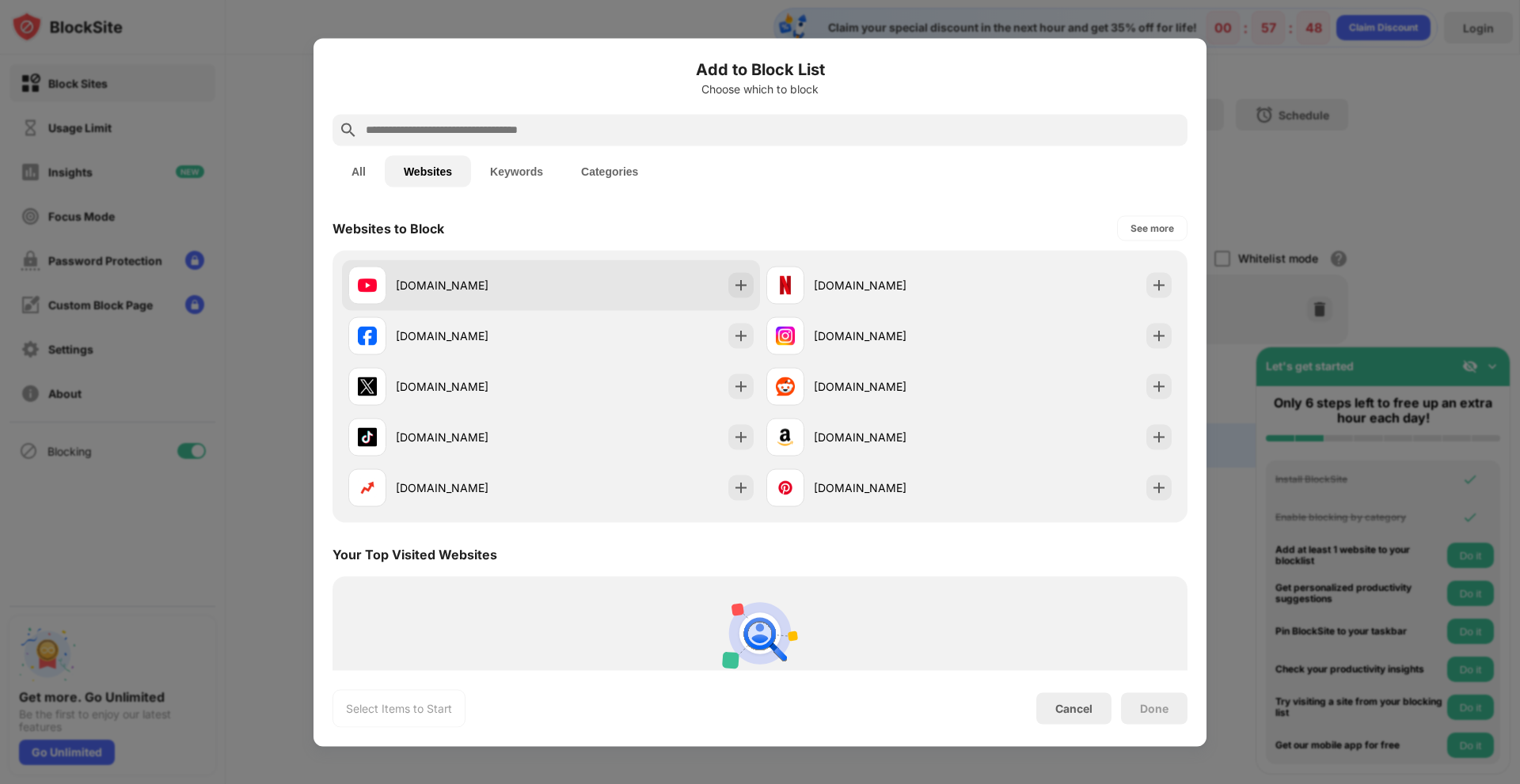
click at [419, 287] on div "youtube.com" at bounding box center [474, 285] width 155 height 17
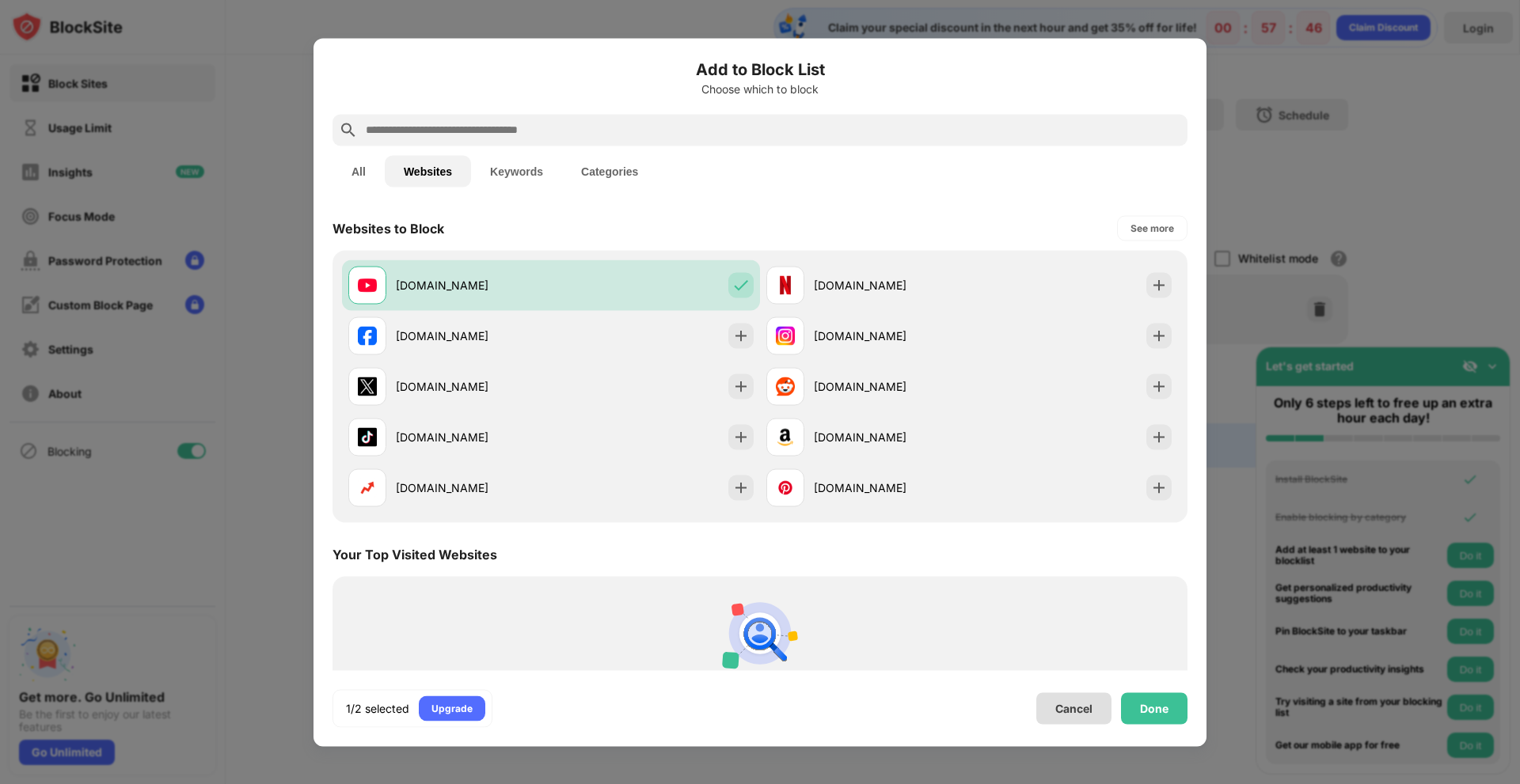
click at [1073, 712] on div "Cancel" at bounding box center [1074, 709] width 37 height 13
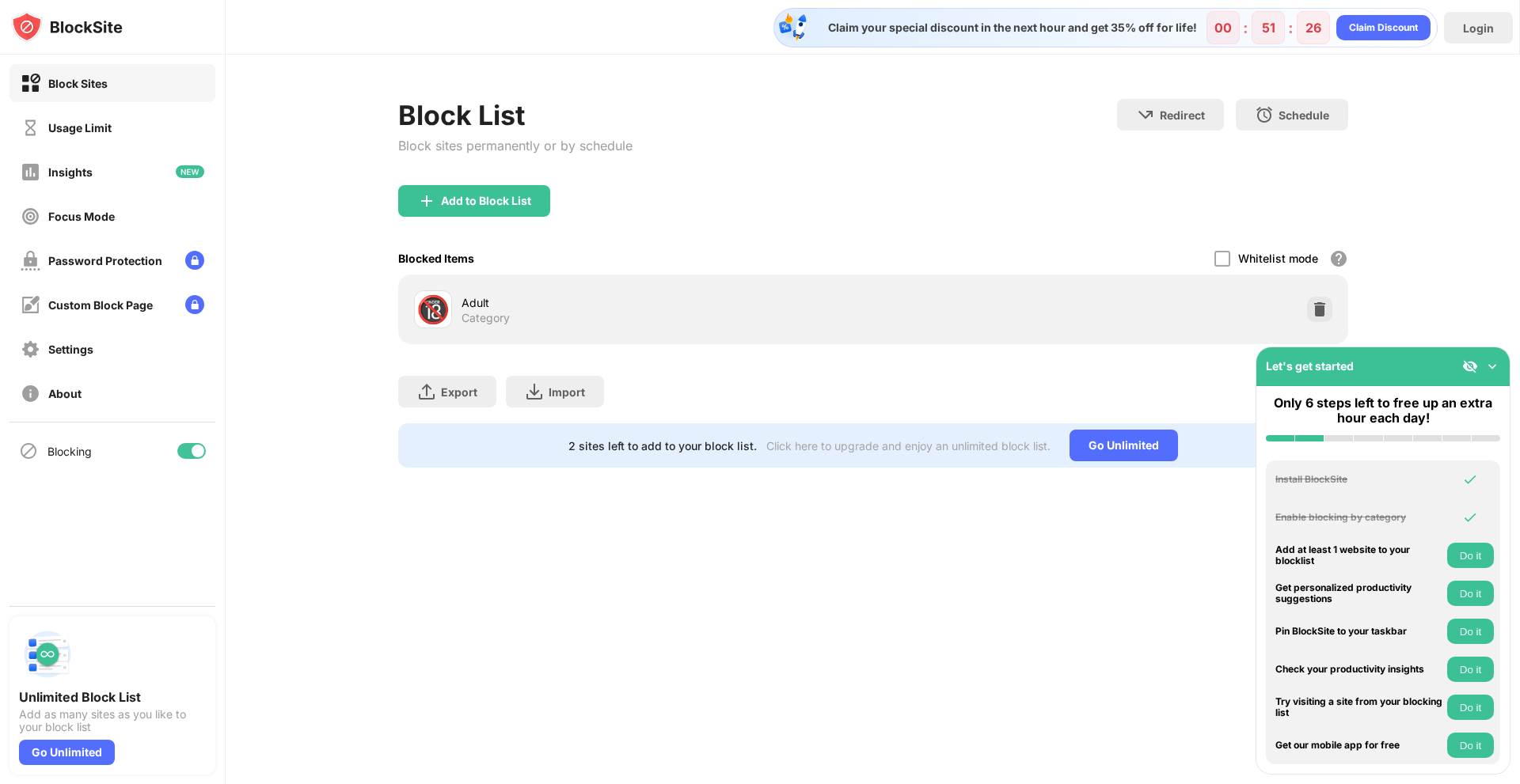
click at [78, 95] on div "Block Sites" at bounding box center [112, 83] width 206 height 38
click at [1458, 28] on div "Login" at bounding box center [1478, 27] width 69 height 31
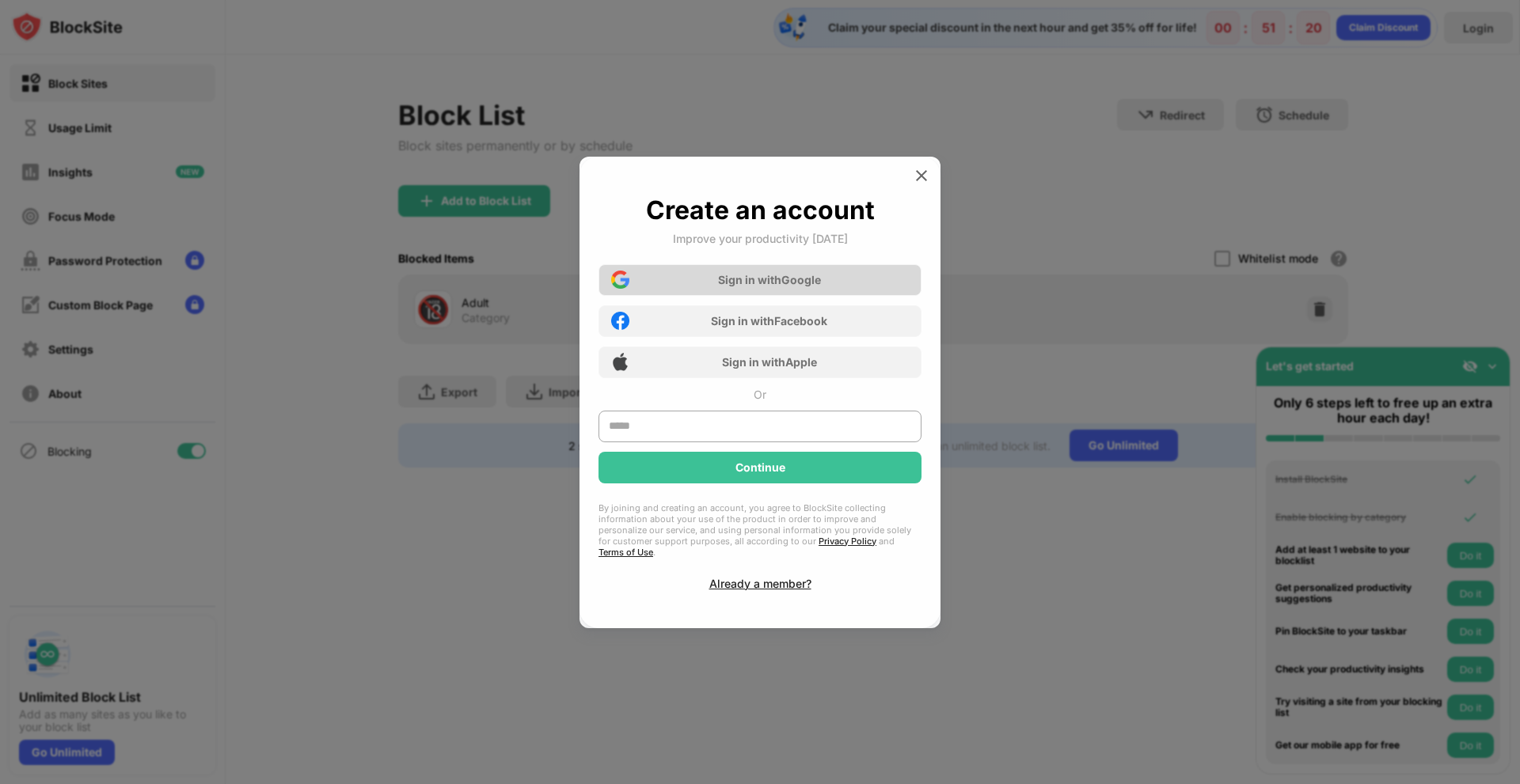
click at [793, 270] on div "Sign in with Google" at bounding box center [760, 280] width 323 height 31
click at [827, 290] on div "Sign in with Google" at bounding box center [760, 280] width 323 height 31
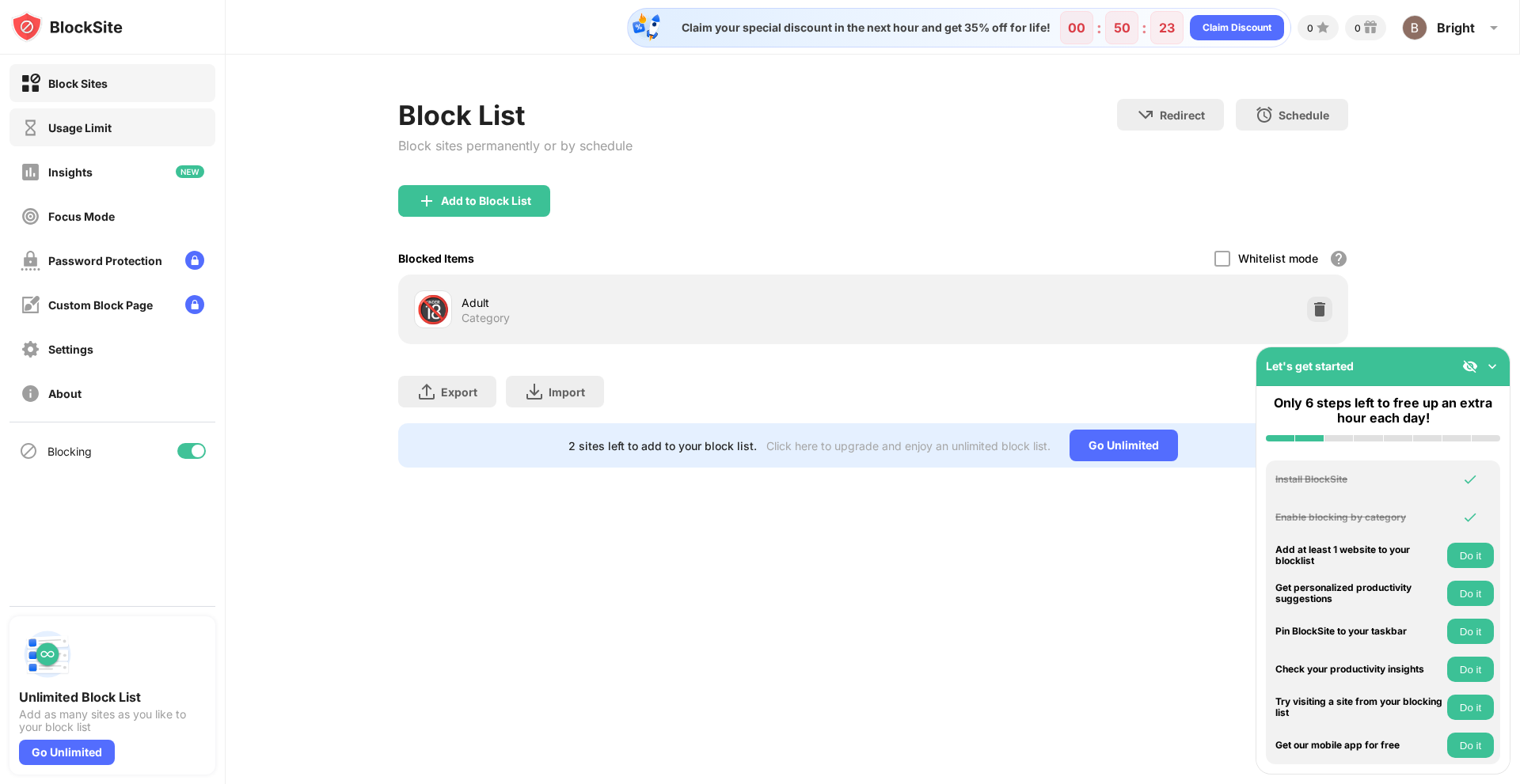
click at [82, 133] on div "Usage Limit" at bounding box center [79, 128] width 64 height 13
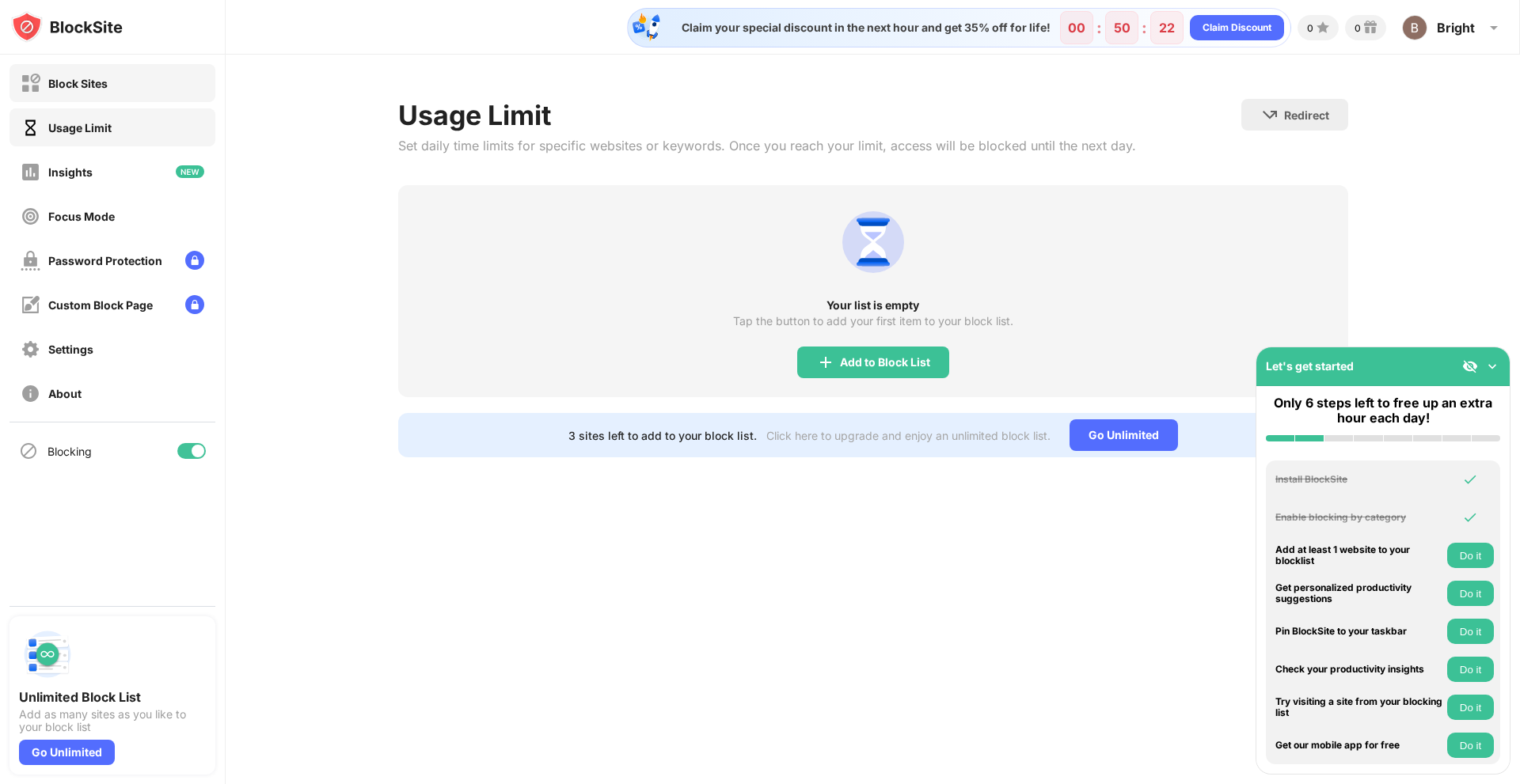
click at [110, 77] on div "Block Sites" at bounding box center [112, 83] width 206 height 38
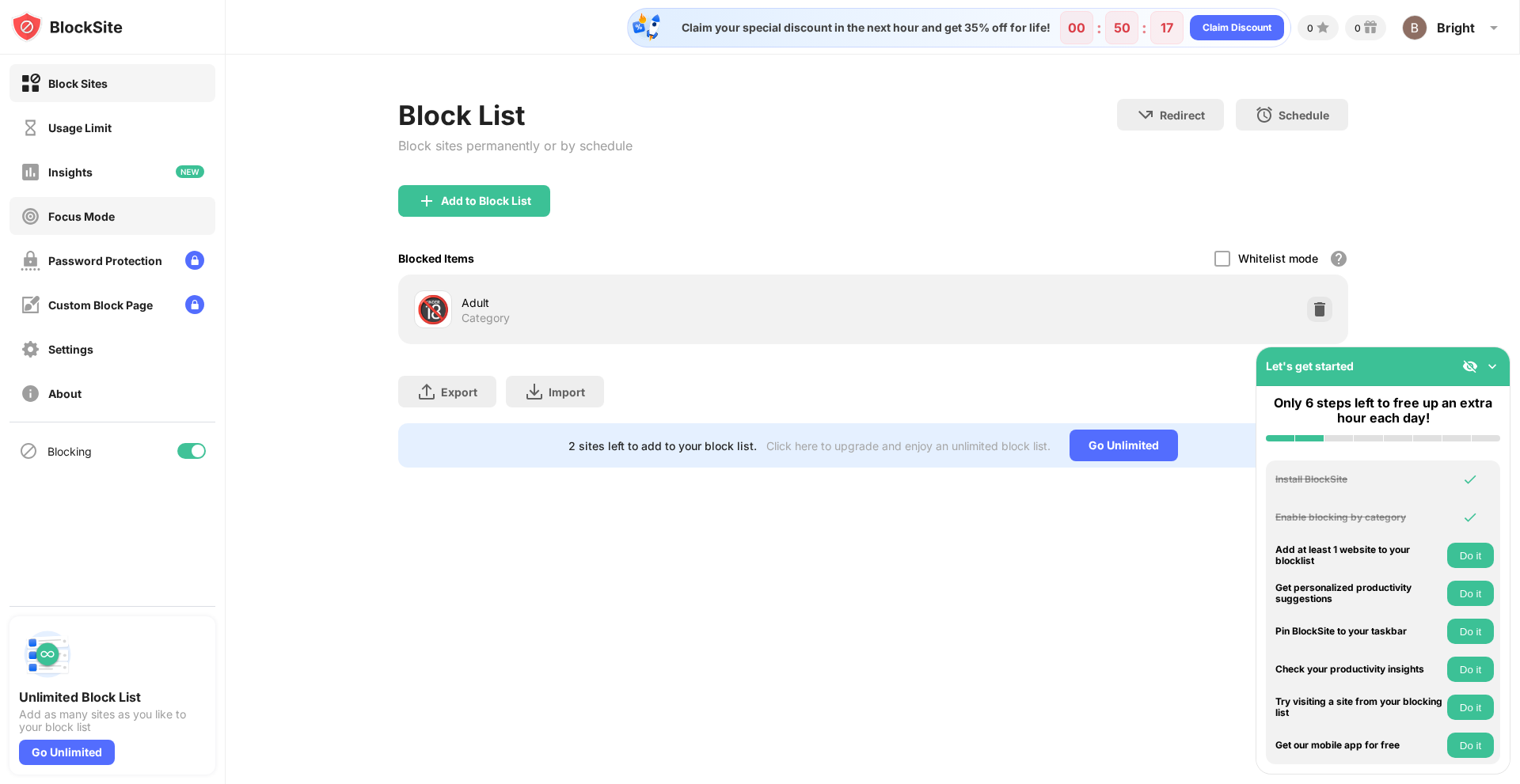
click at [100, 225] on div "Focus Mode" at bounding box center [68, 216] width 94 height 20
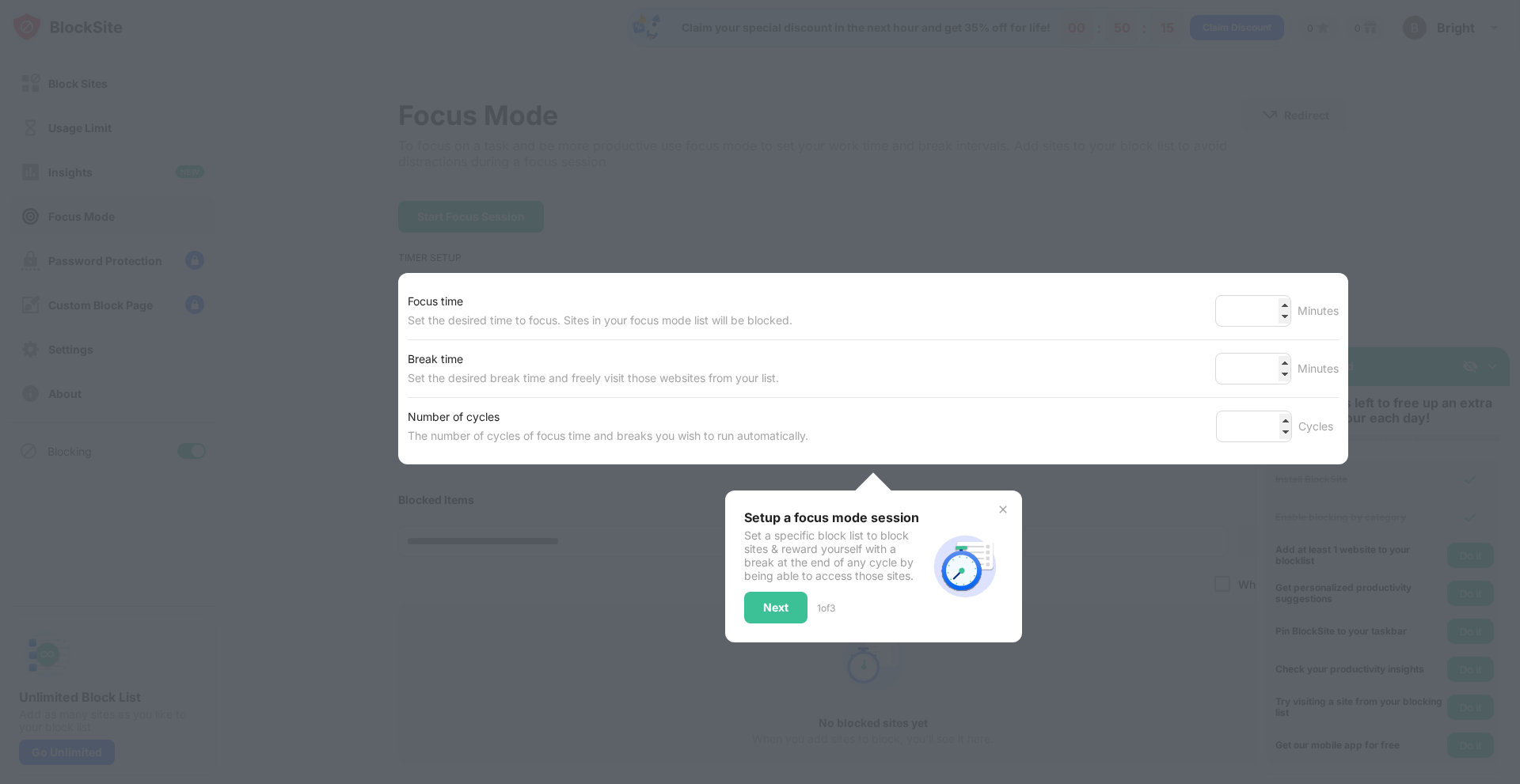
click at [937, 207] on div at bounding box center [760, 392] width 1520 height 784
click at [1000, 511] on img at bounding box center [1003, 509] width 12 height 12
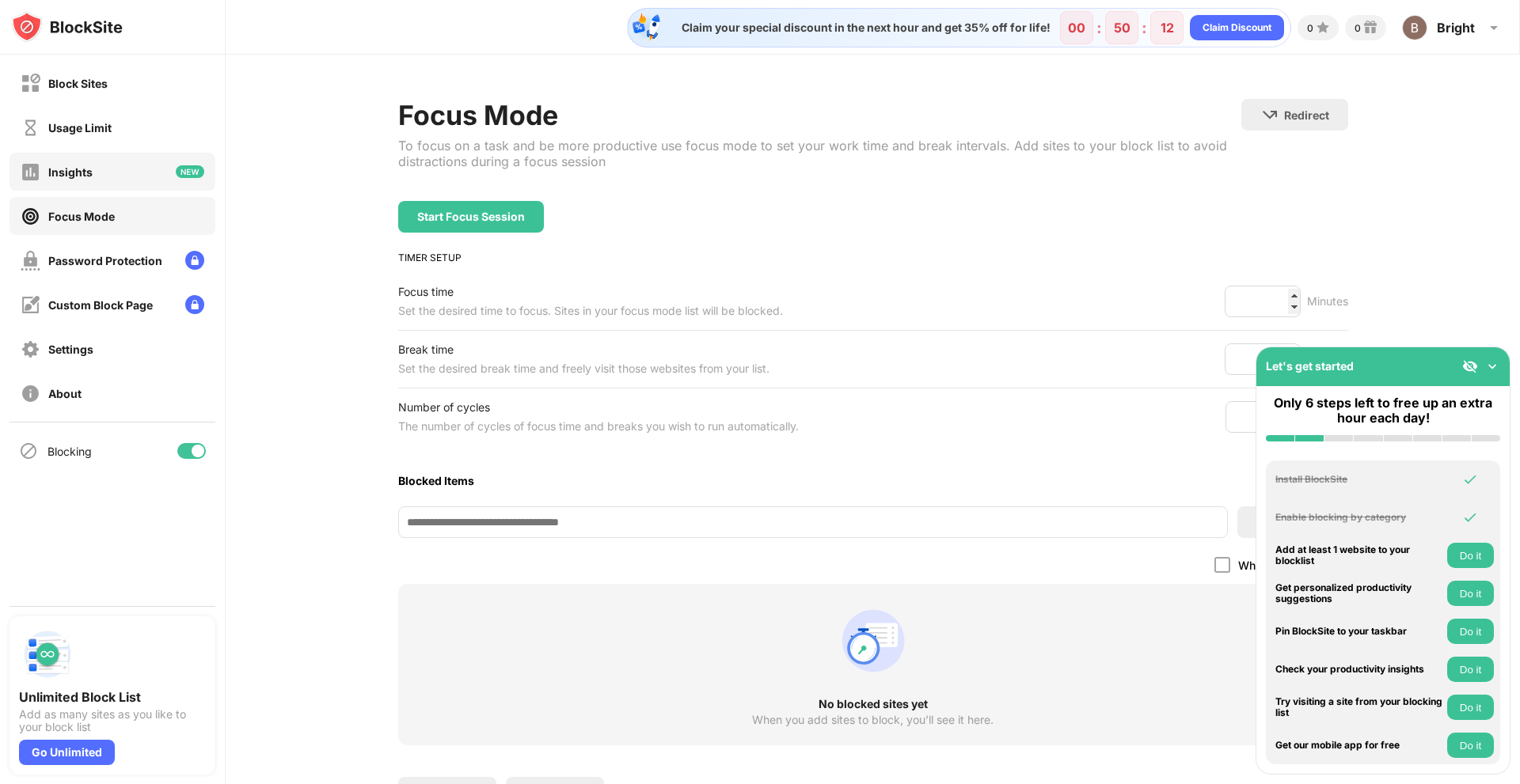
click at [87, 159] on div "Insights" at bounding box center [112, 172] width 206 height 38
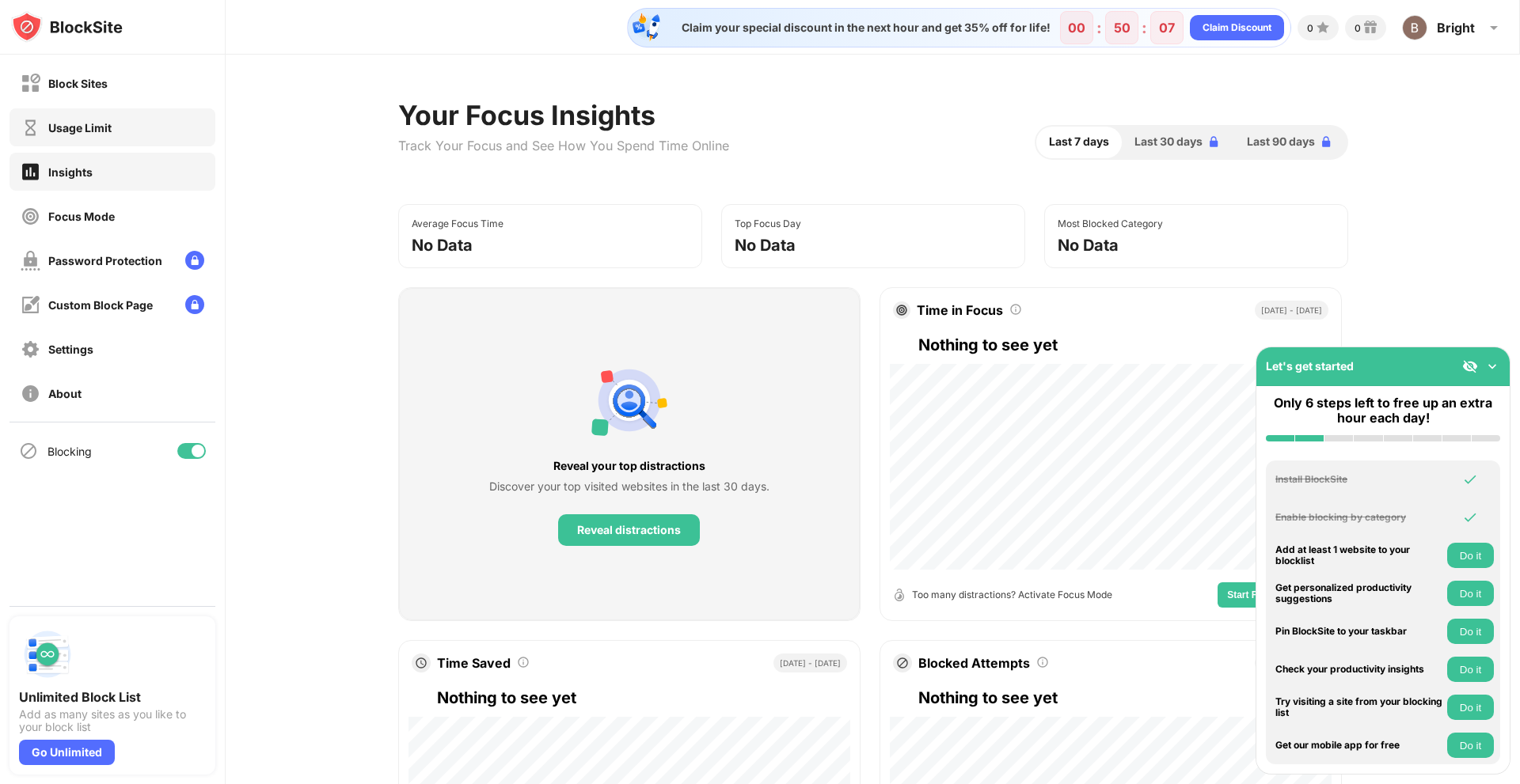
click at [99, 119] on div "Usage Limit" at bounding box center [66, 128] width 91 height 20
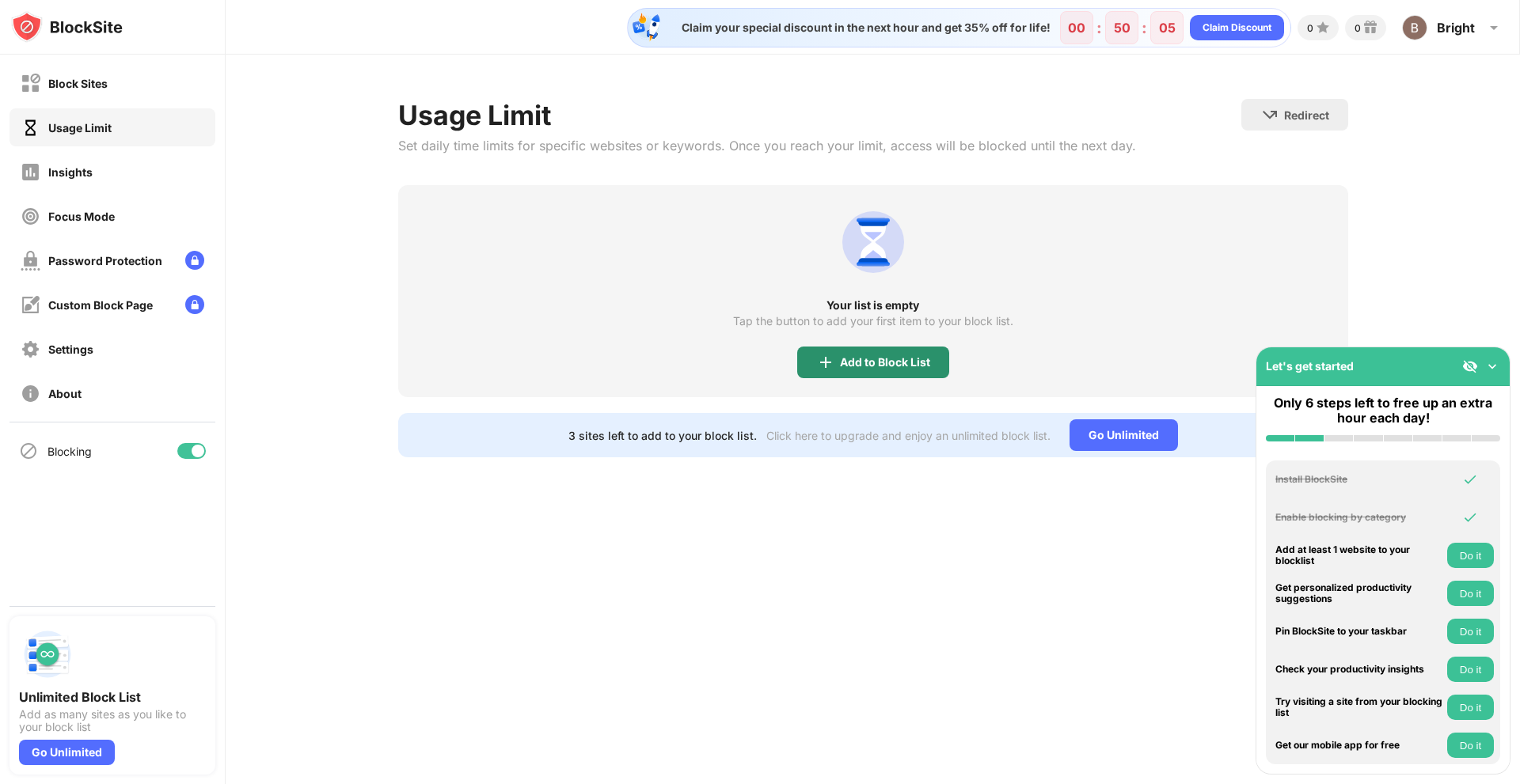
click at [869, 361] on div "Add to Block List" at bounding box center [884, 362] width 90 height 12
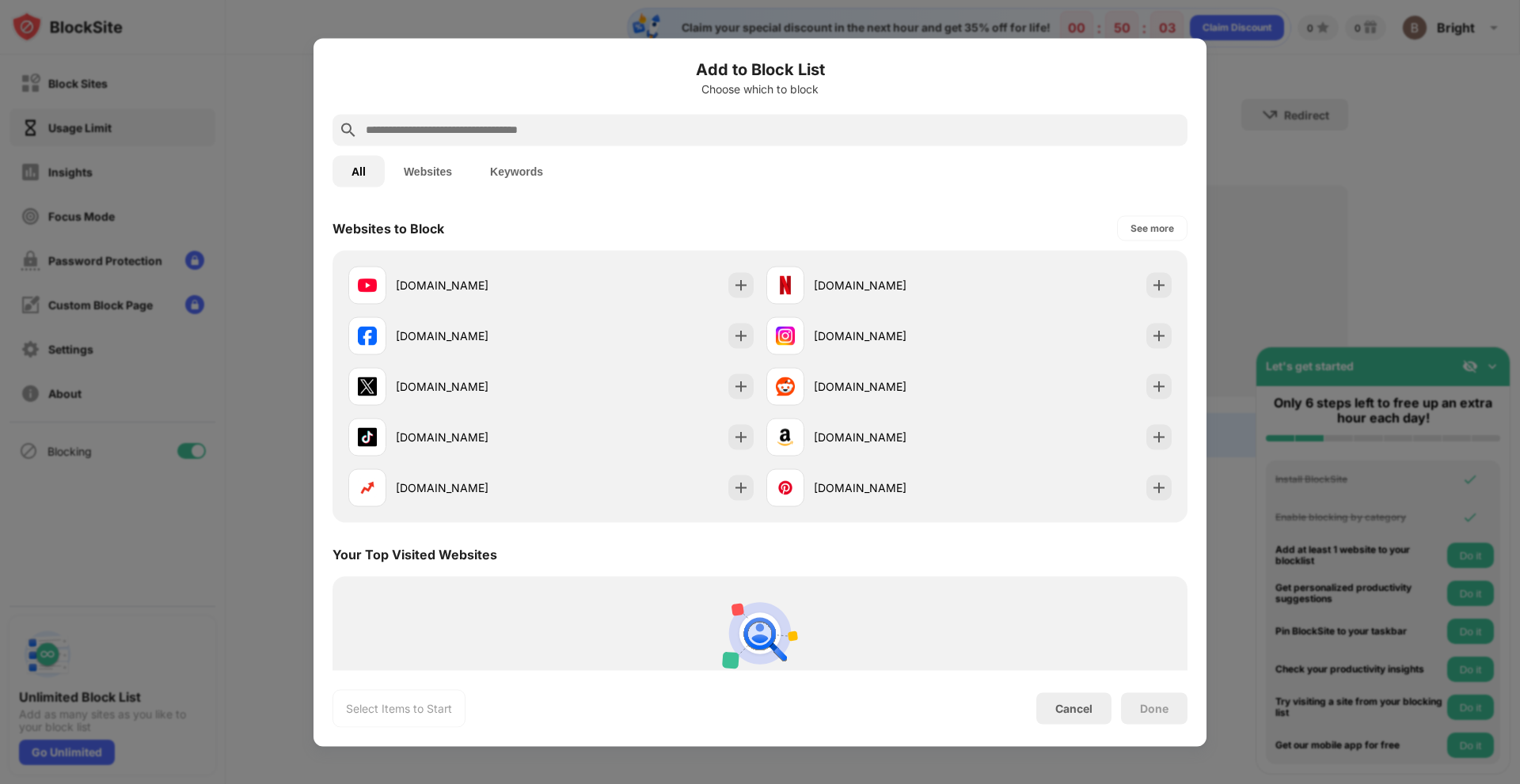
click at [423, 183] on button "Websites" at bounding box center [428, 171] width 86 height 31
click at [480, 175] on button "Keywords" at bounding box center [517, 171] width 91 height 31
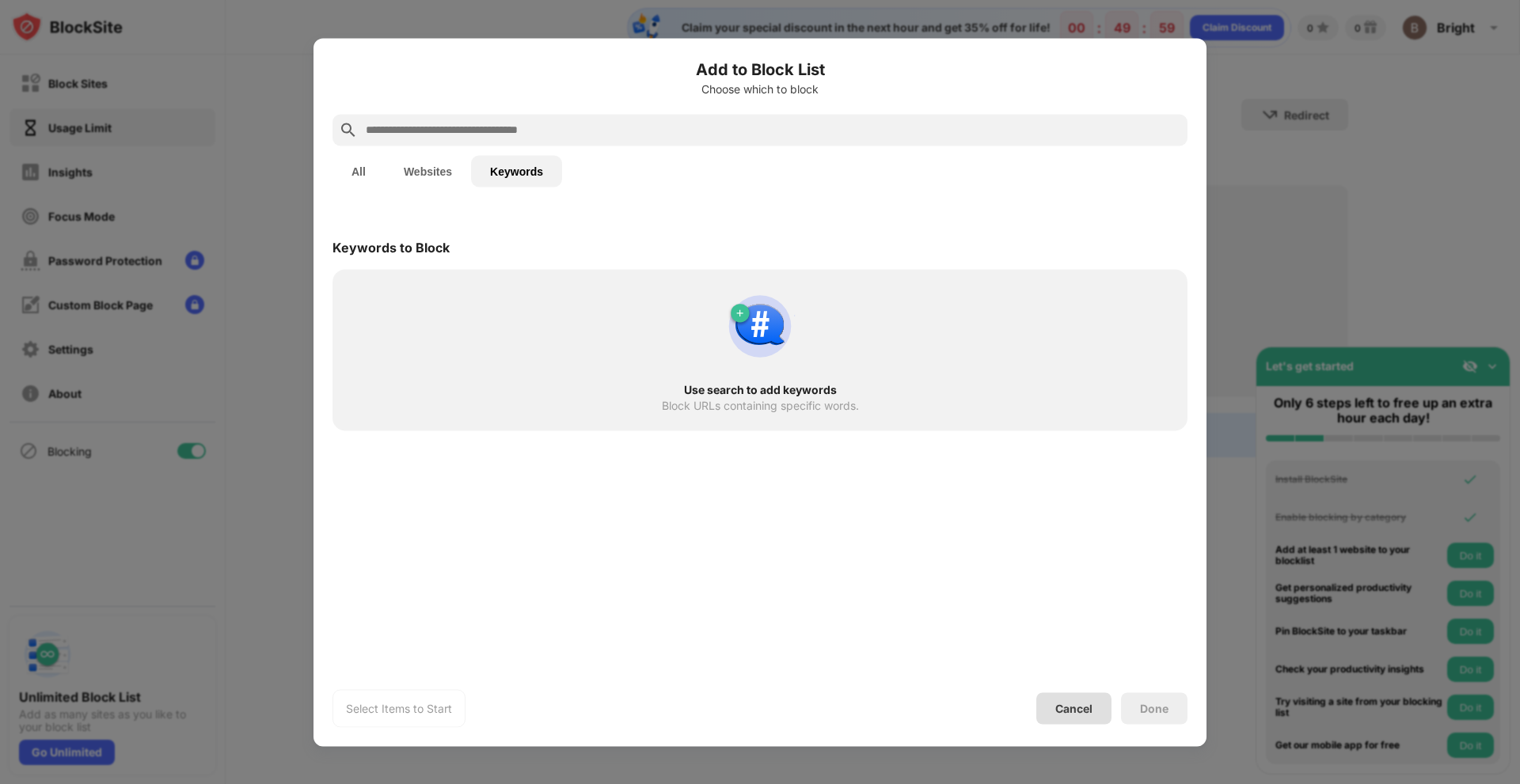
click at [1074, 695] on div "Cancel" at bounding box center [1074, 708] width 75 height 31
